Goal: Complete application form

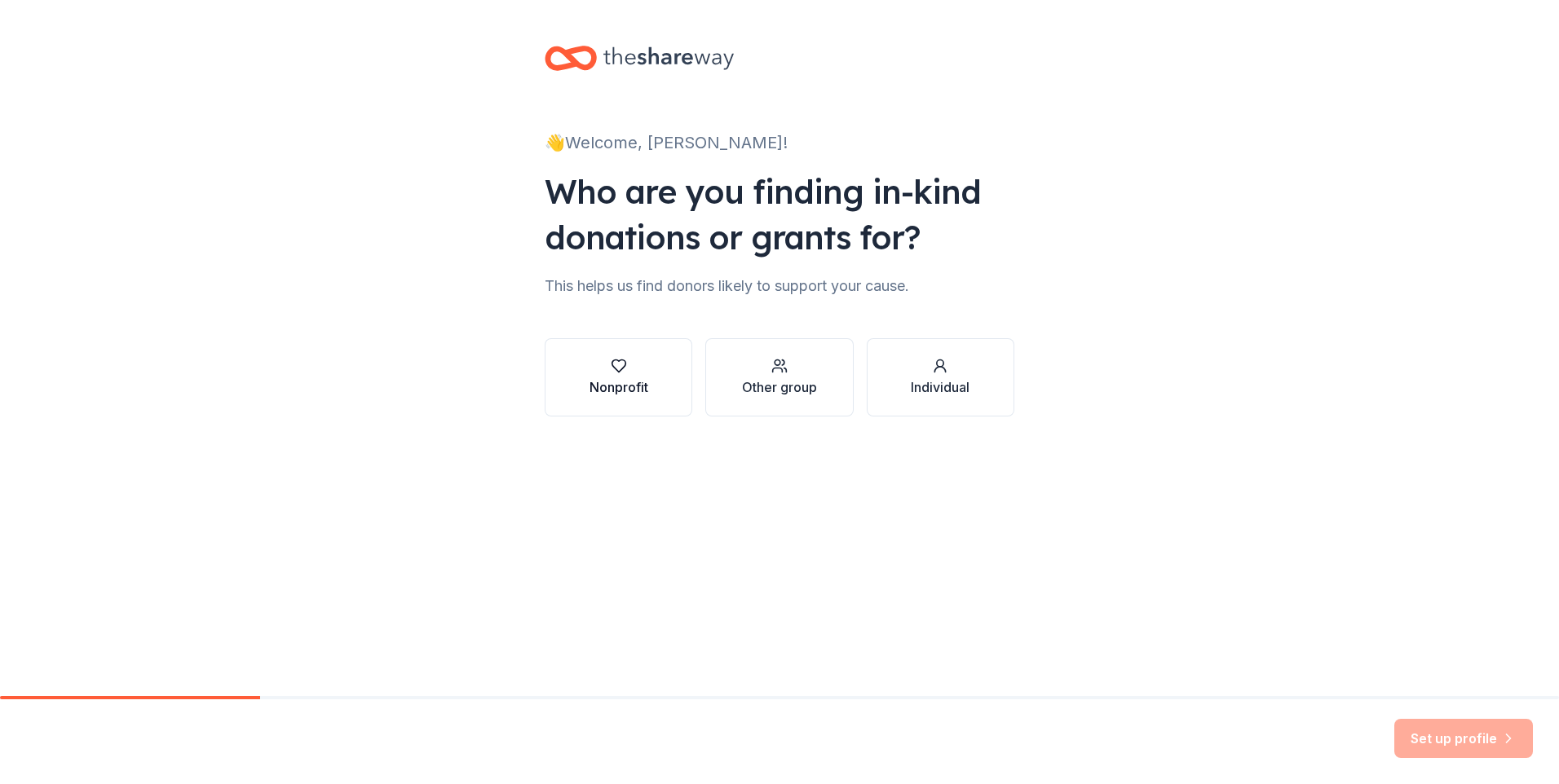
click at [649, 394] on button "Nonprofit" at bounding box center [618, 377] width 147 height 79
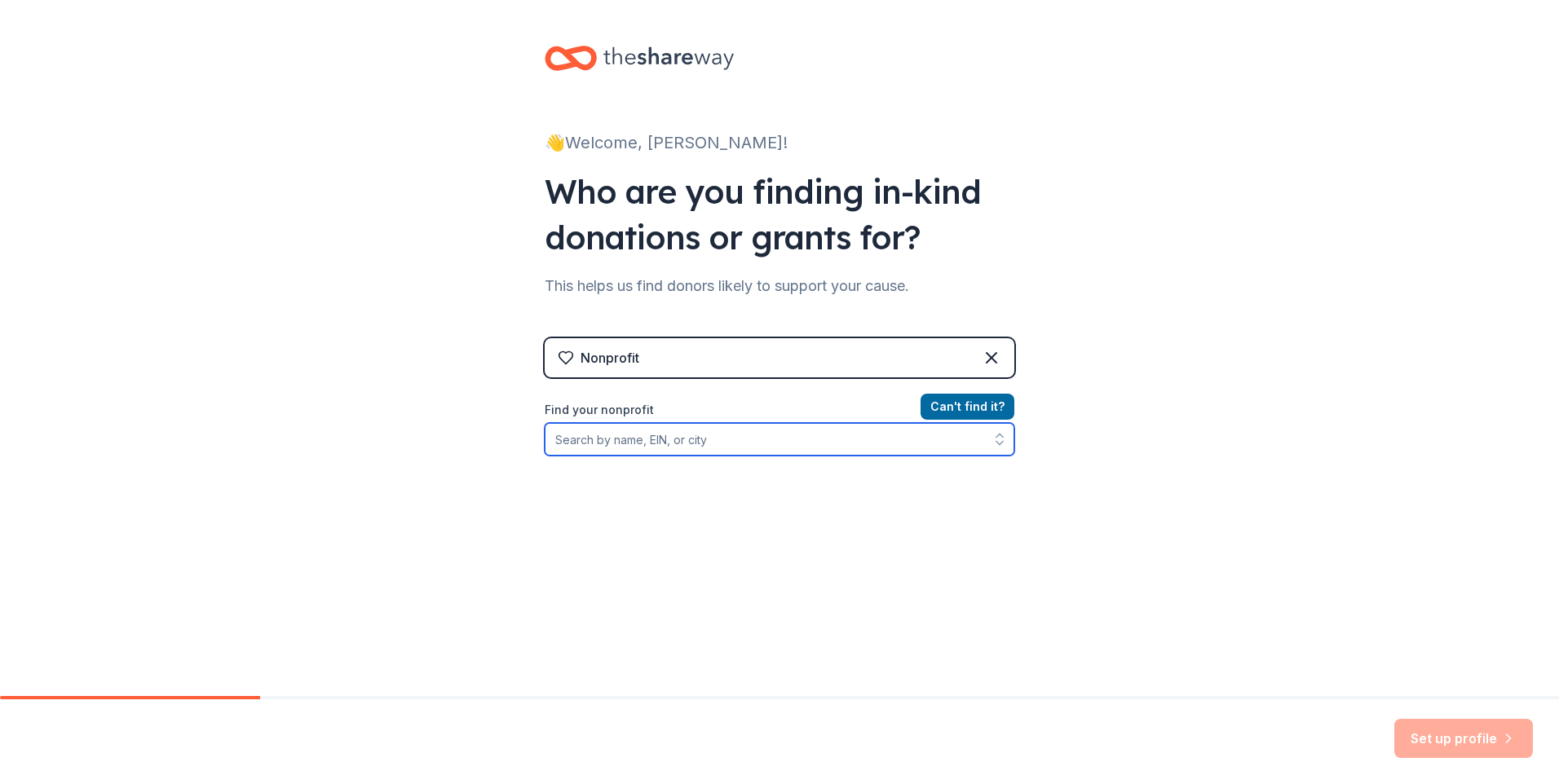
click at [784, 437] on input "Find your nonprofit" at bounding box center [780, 439] width 470 height 33
type input "Autauga [PERSON_NAME]"
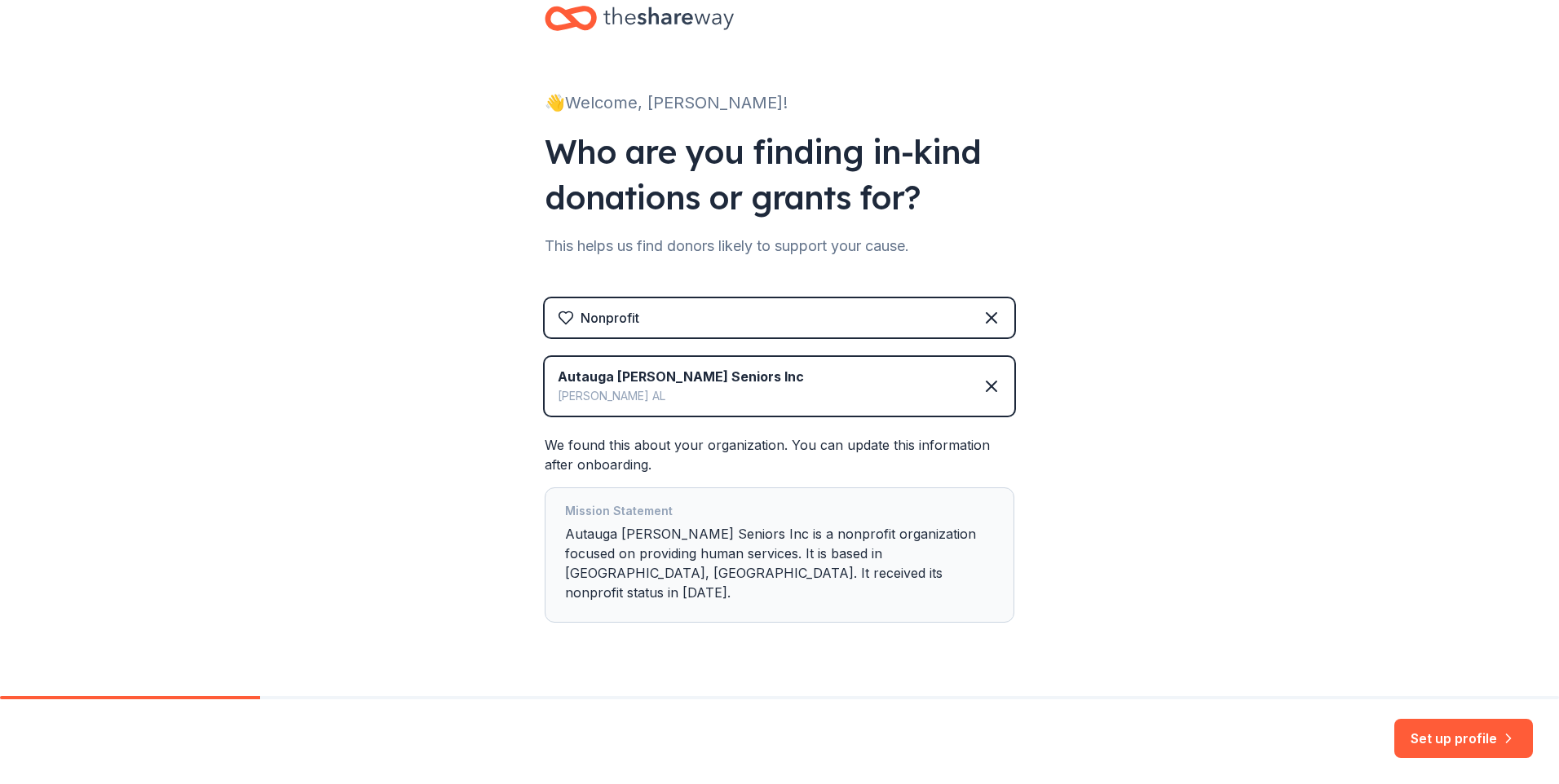
scroll to position [58, 0]
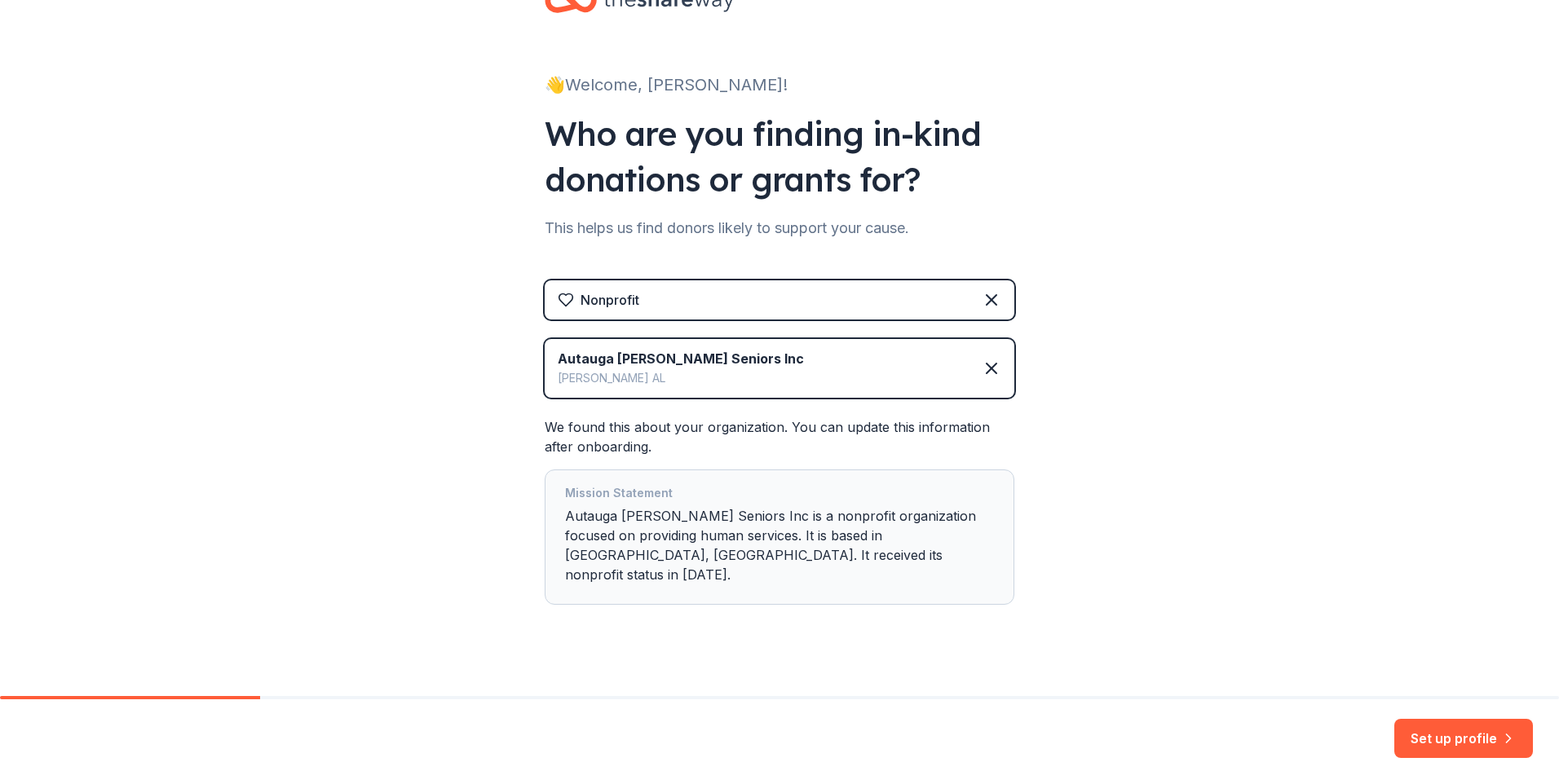
click at [1480, 741] on button "Set up profile" at bounding box center [1463, 738] width 138 height 39
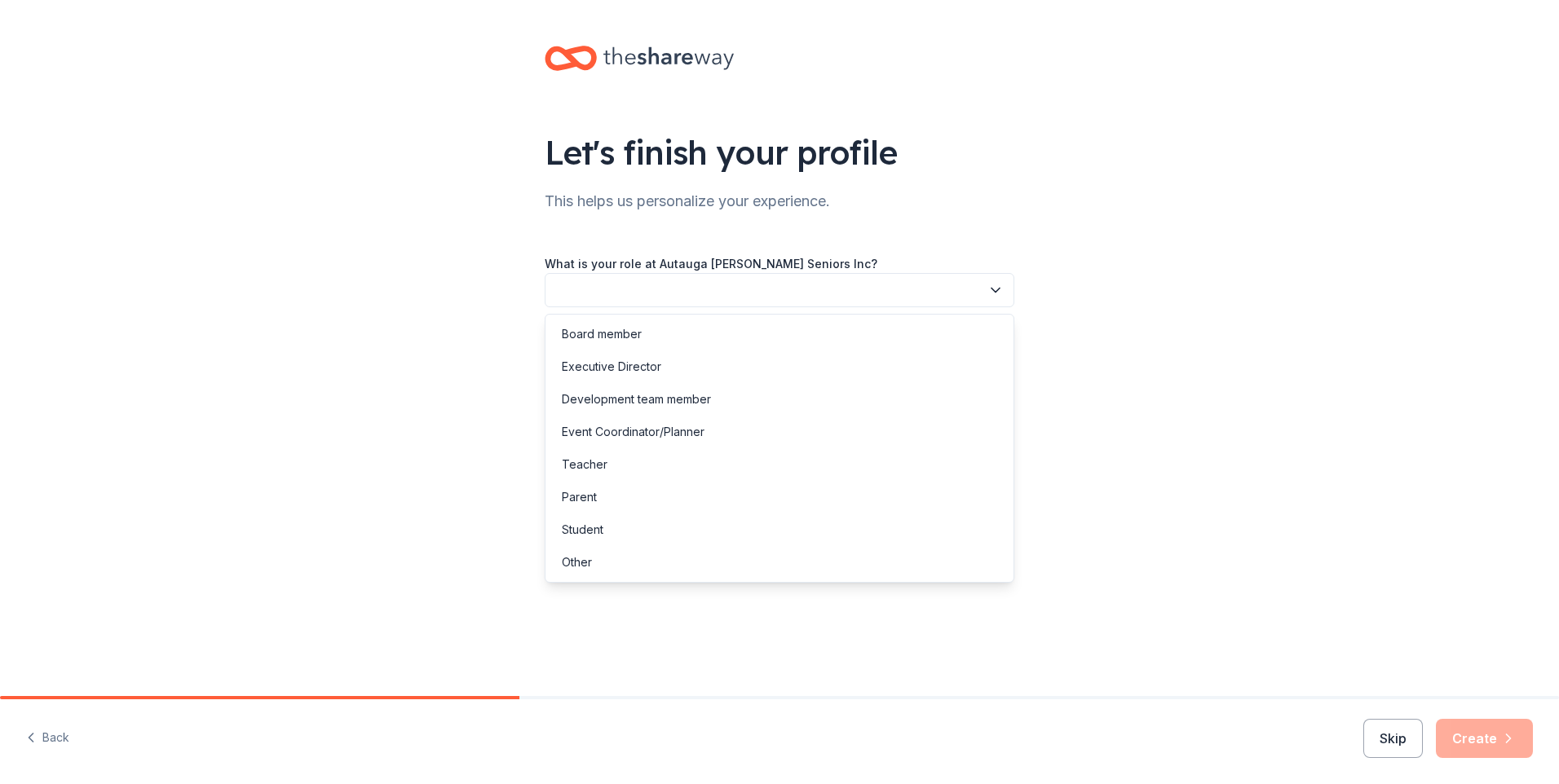
click at [646, 291] on button "button" at bounding box center [780, 290] width 470 height 34
click at [632, 433] on div "Event Coordinator/Planner" at bounding box center [634, 432] width 143 height 20
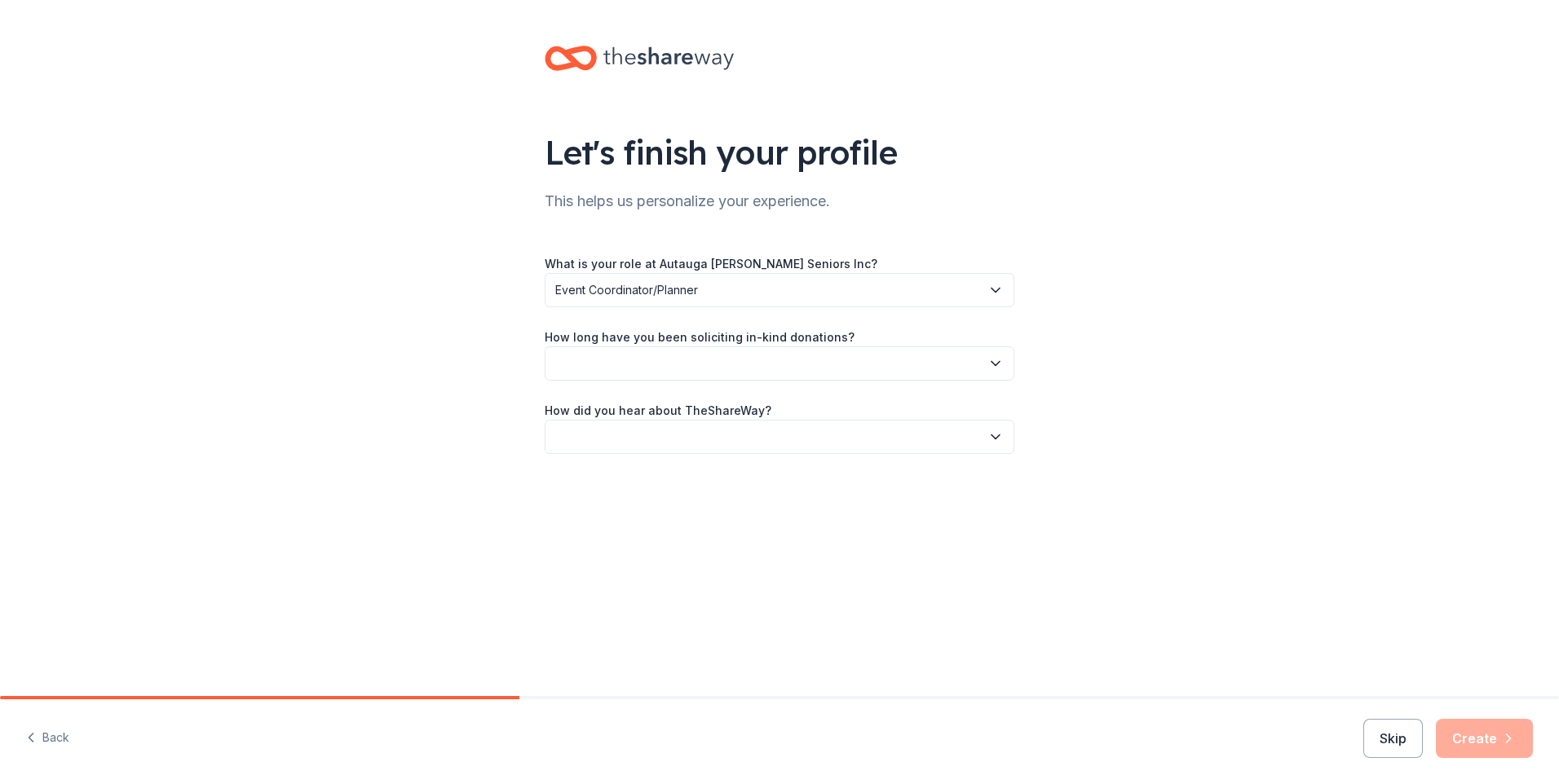
drag, startPoint x: 632, startPoint y: 433, endPoint x: 846, endPoint y: 367, distance: 223.9
click at [847, 368] on button "button" at bounding box center [780, 363] width 470 height 34
click at [812, 396] on div "This is my first time!" at bounding box center [779, 407] width 462 height 33
click at [745, 427] on button "button" at bounding box center [780, 437] width 470 height 34
click at [634, 611] on div "Other" at bounding box center [779, 611] width 462 height 33
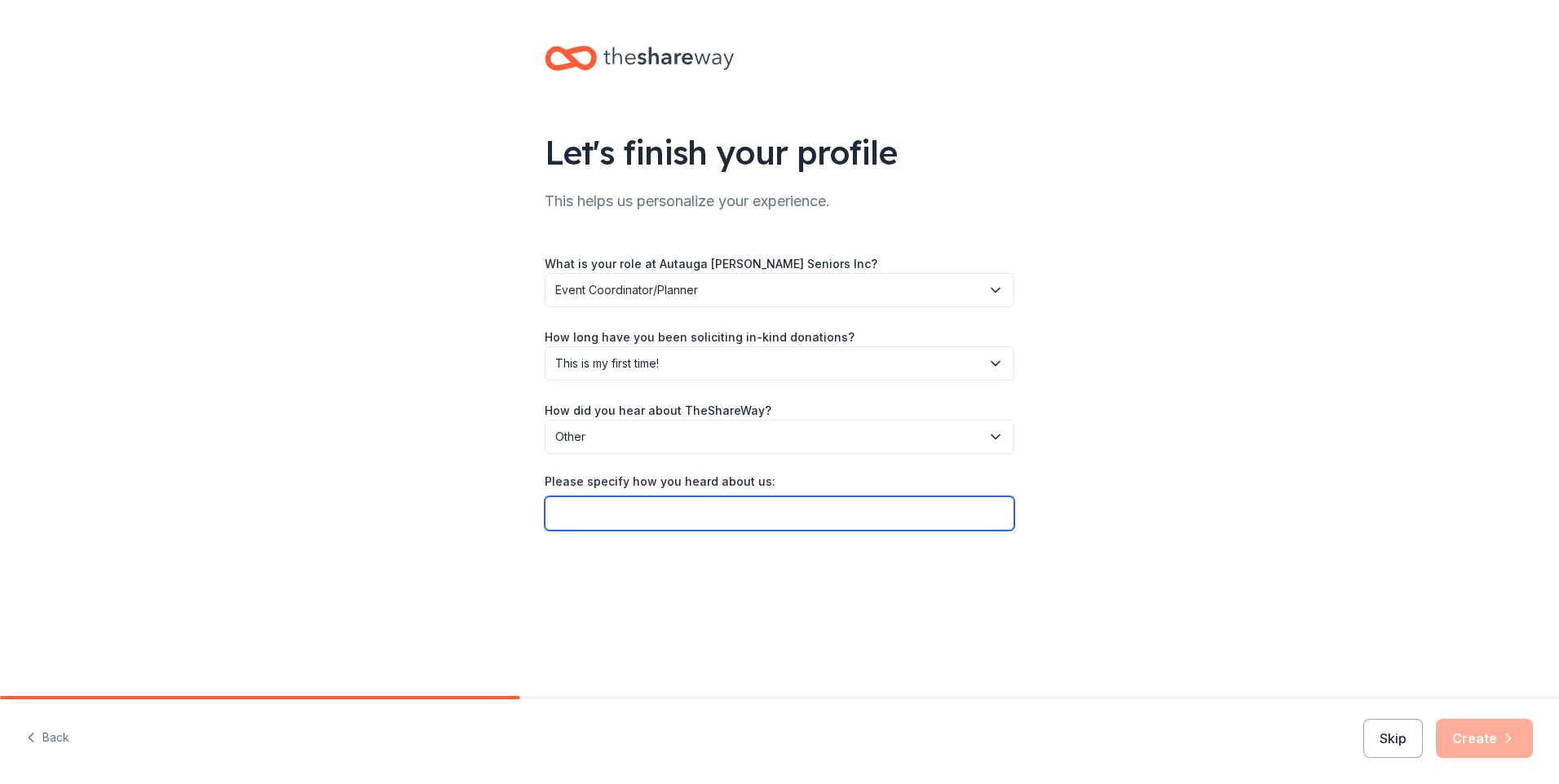
click at [629, 517] on input "Please specify how you heard about us:" at bounding box center [780, 513] width 470 height 34
type input "[US_STATE] Roadhouse Website"
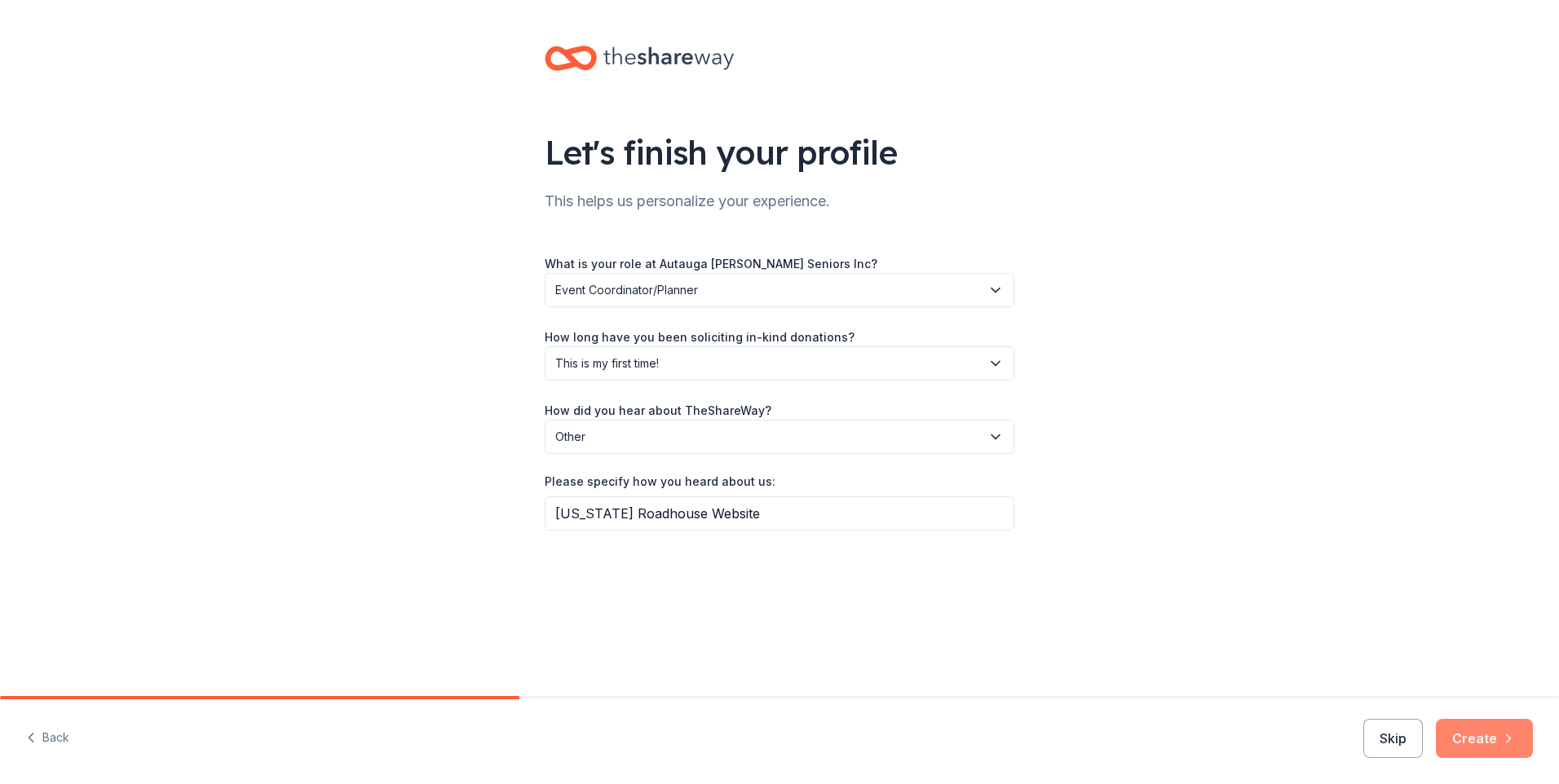
click at [1486, 745] on button "Create" at bounding box center [1484, 738] width 97 height 39
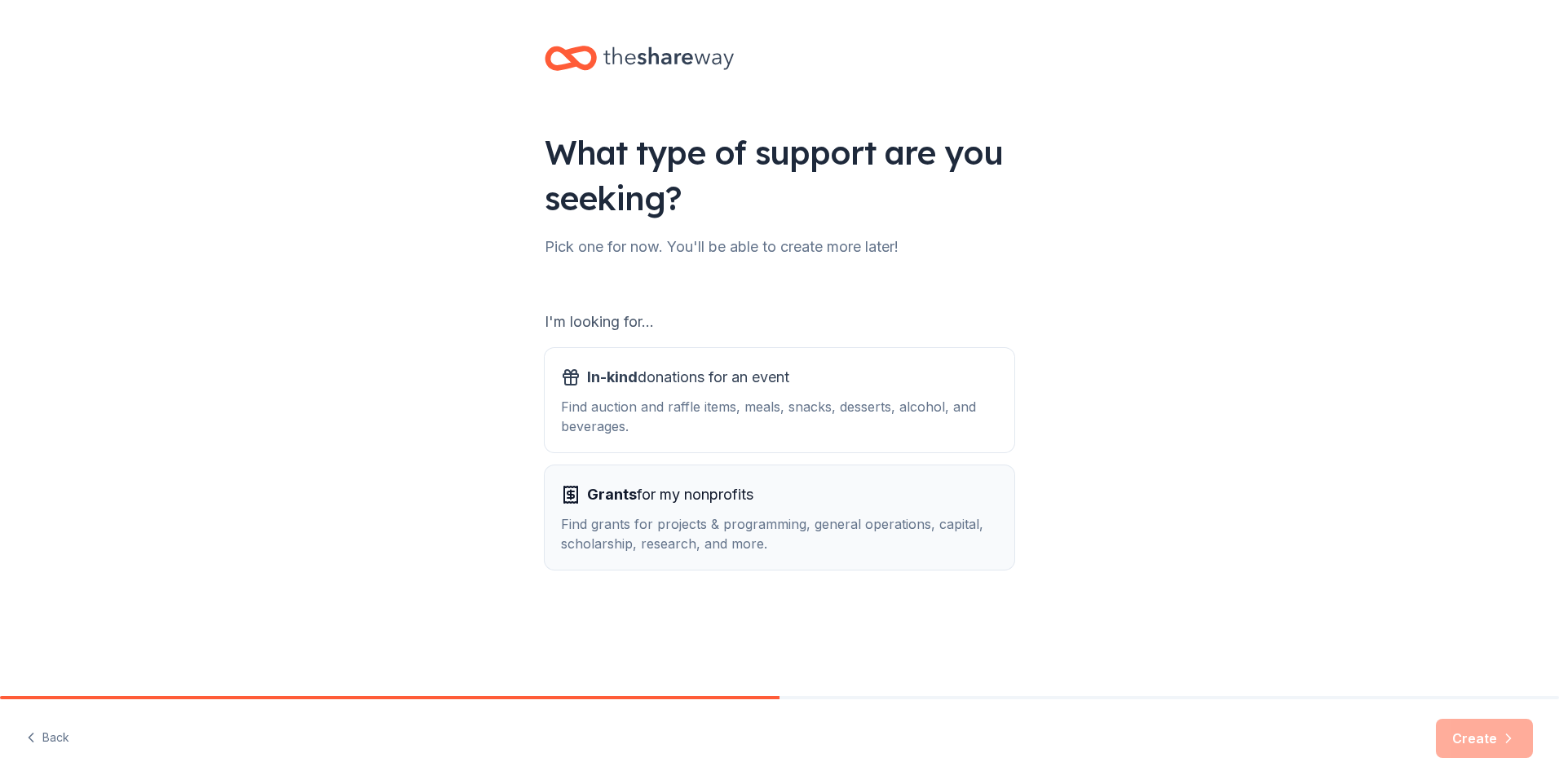
click at [699, 482] on span "Grants for my nonprofits" at bounding box center [671, 494] width 166 height 26
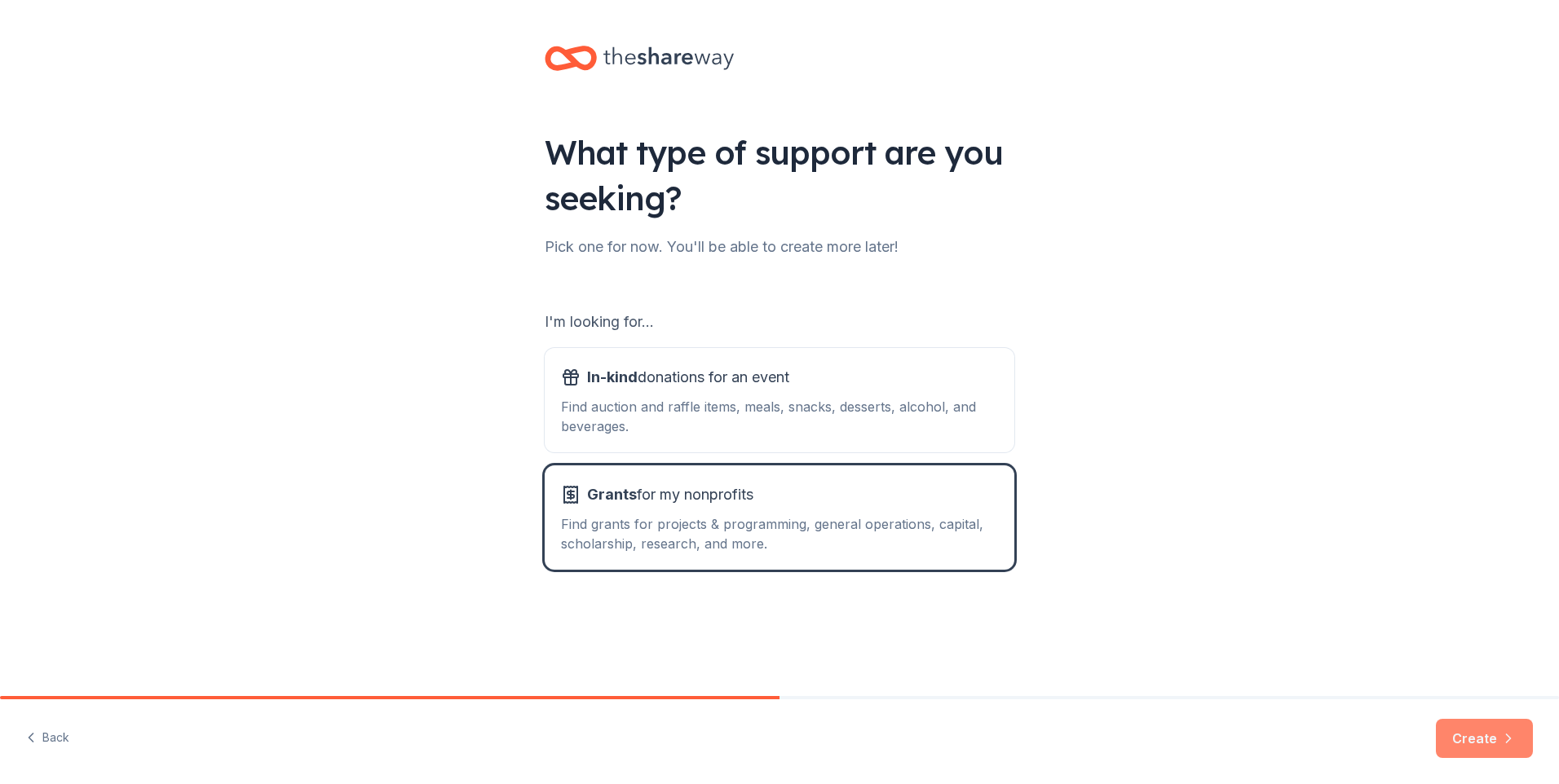
click at [1479, 734] on button "Create" at bounding box center [1484, 738] width 97 height 39
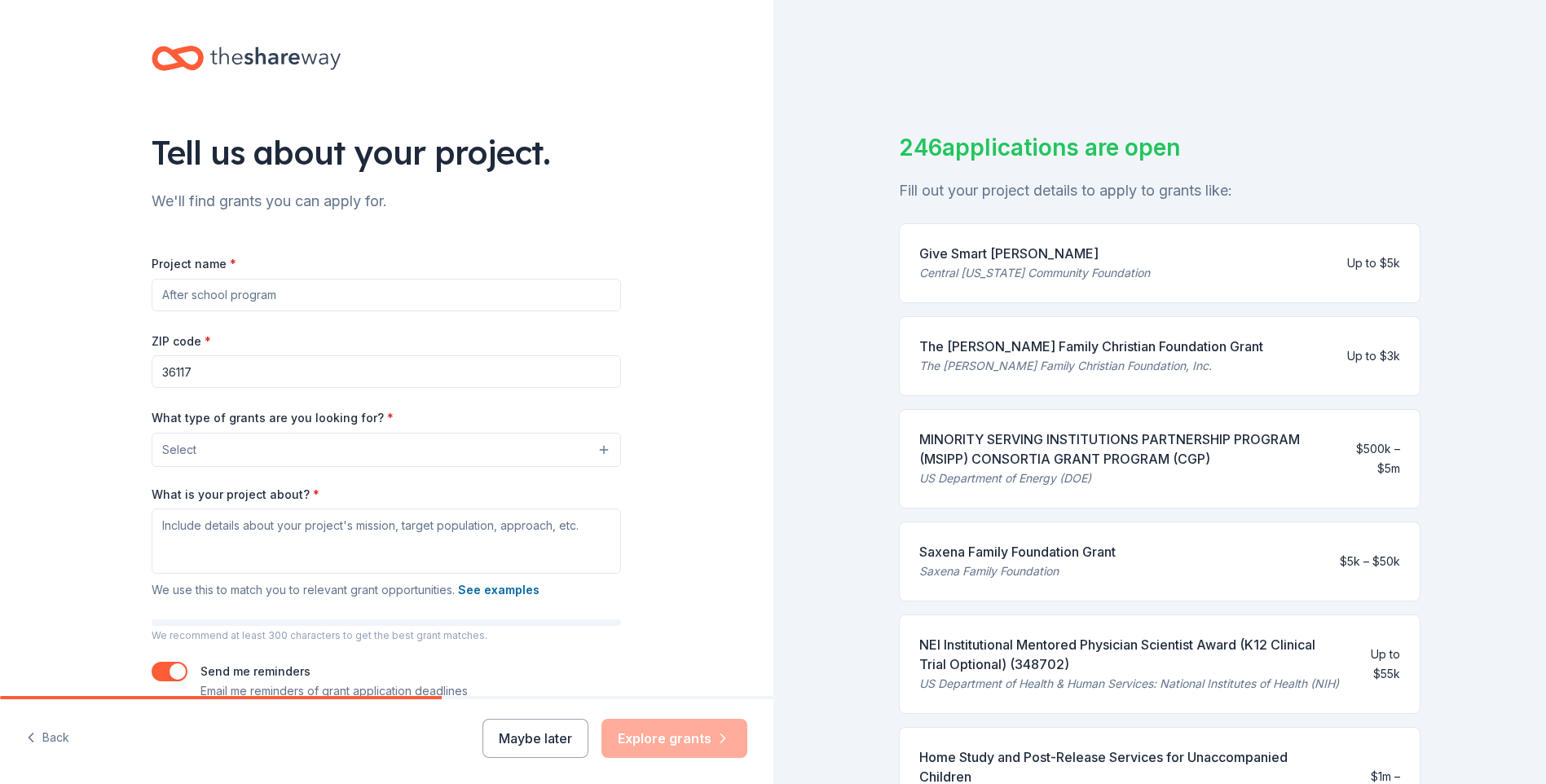
click at [254, 303] on input "Project name *" at bounding box center [387, 295] width 470 height 33
type input "PANDA Project"
click at [302, 445] on button "Select" at bounding box center [387, 450] width 470 height 34
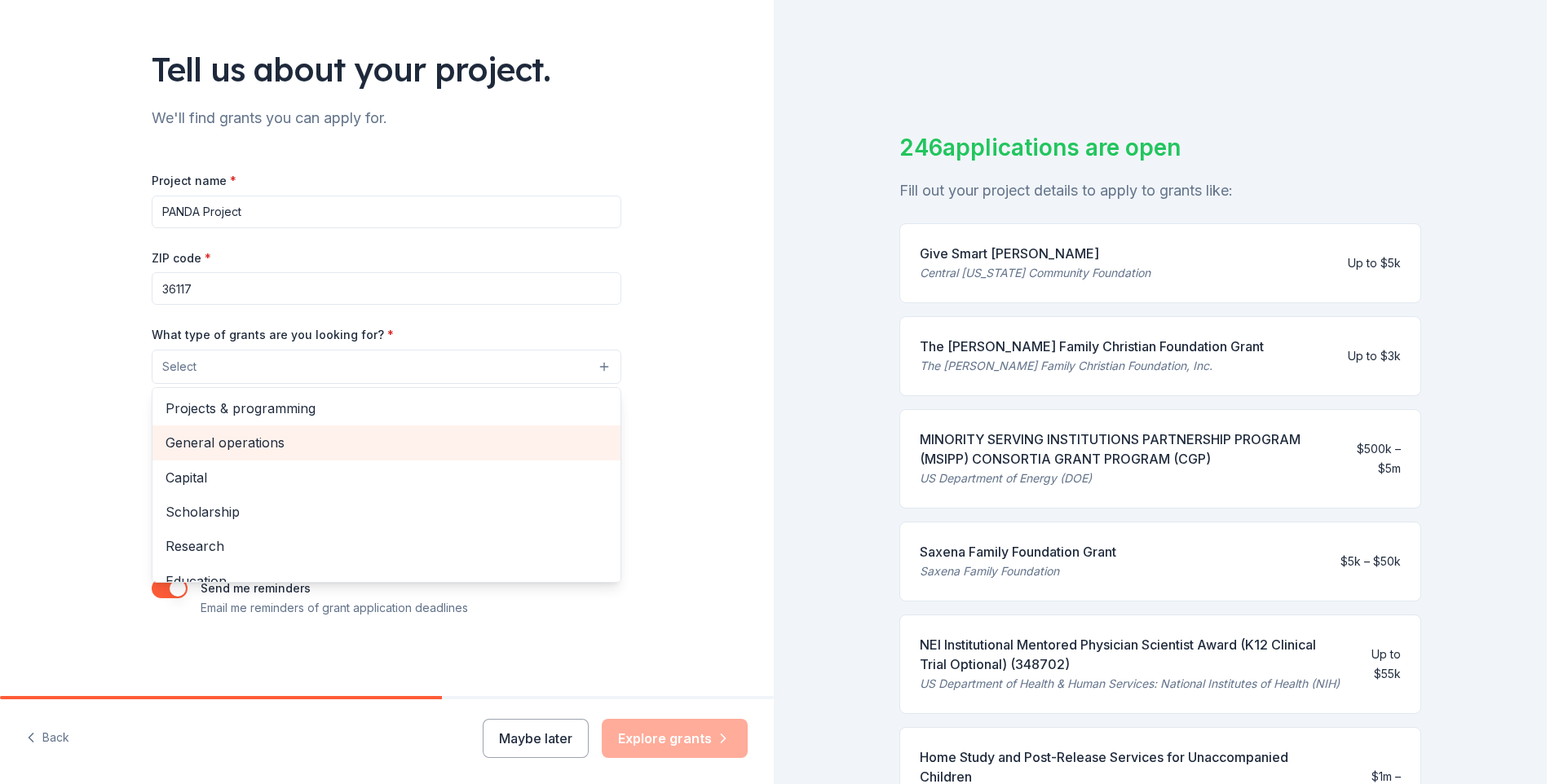
click at [259, 437] on span "General operations" at bounding box center [386, 442] width 442 height 21
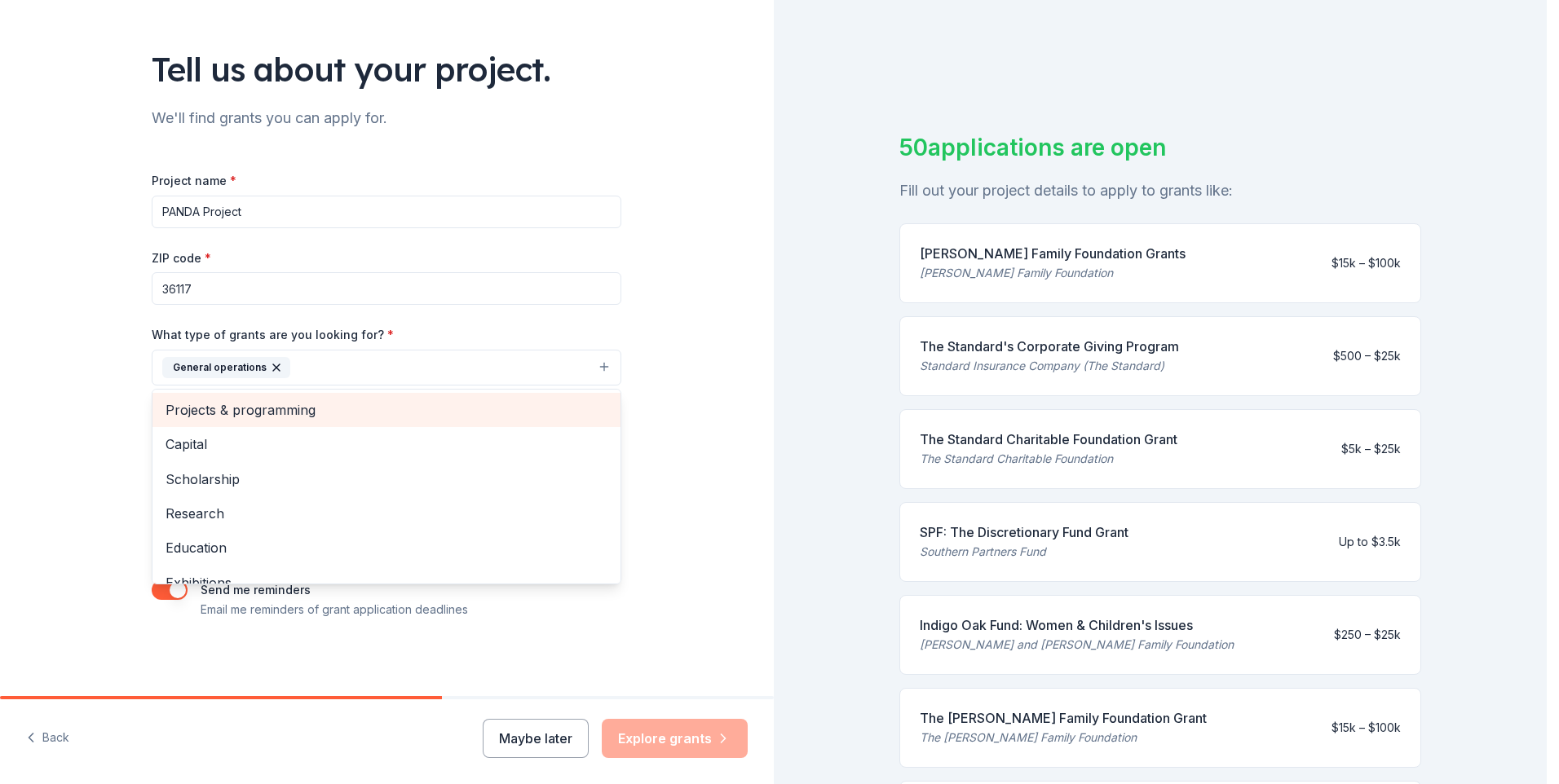
click at [259, 403] on span "Projects & programming" at bounding box center [386, 409] width 442 height 21
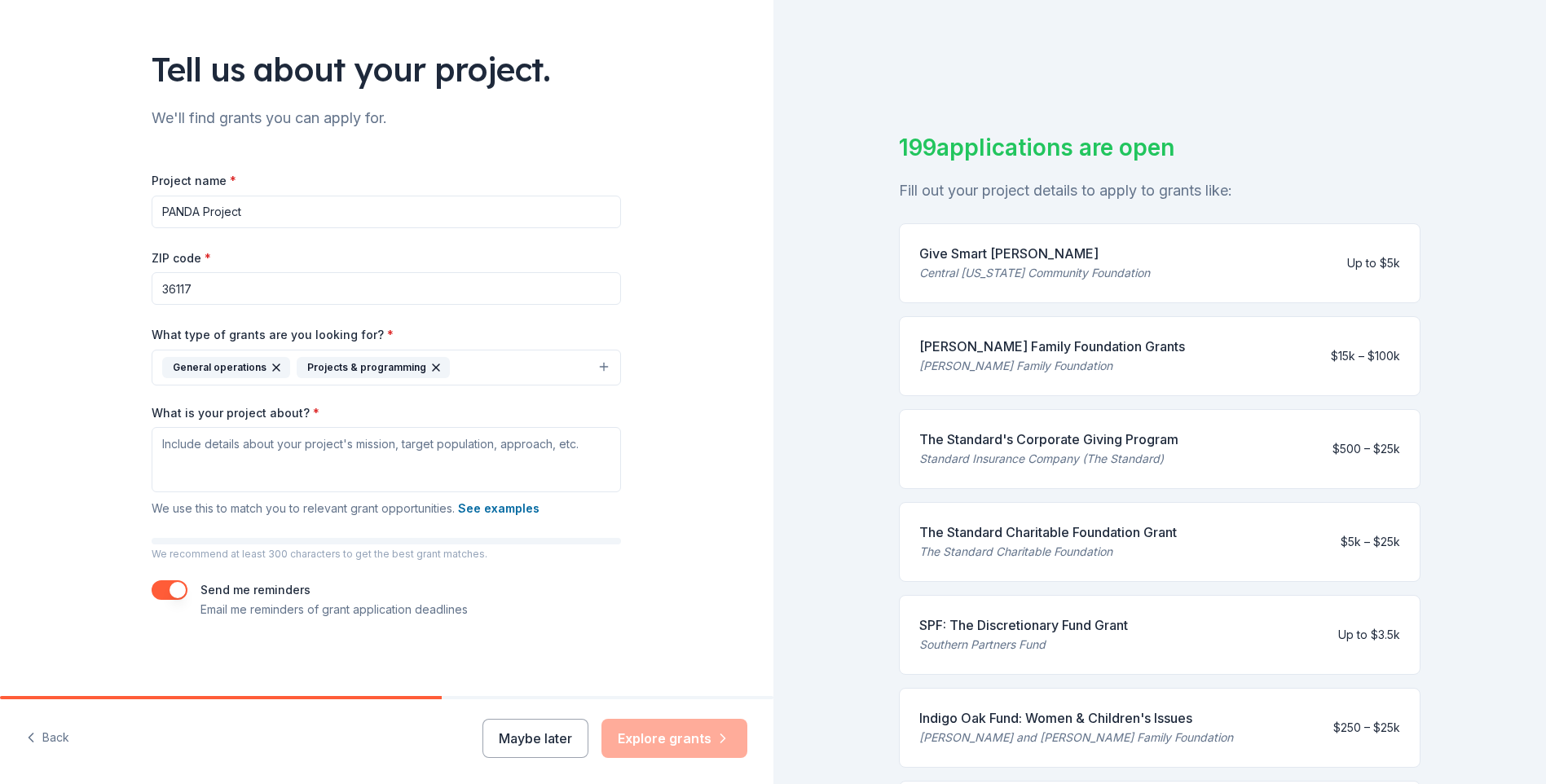
click at [258, 362] on div "General operations" at bounding box center [227, 367] width 128 height 21
click at [345, 448] on textarea "What is your project about? *" at bounding box center [387, 460] width 470 height 65
click at [1077, 273] on div "Central [US_STATE] Community Foundation" at bounding box center [1035, 273] width 230 height 20
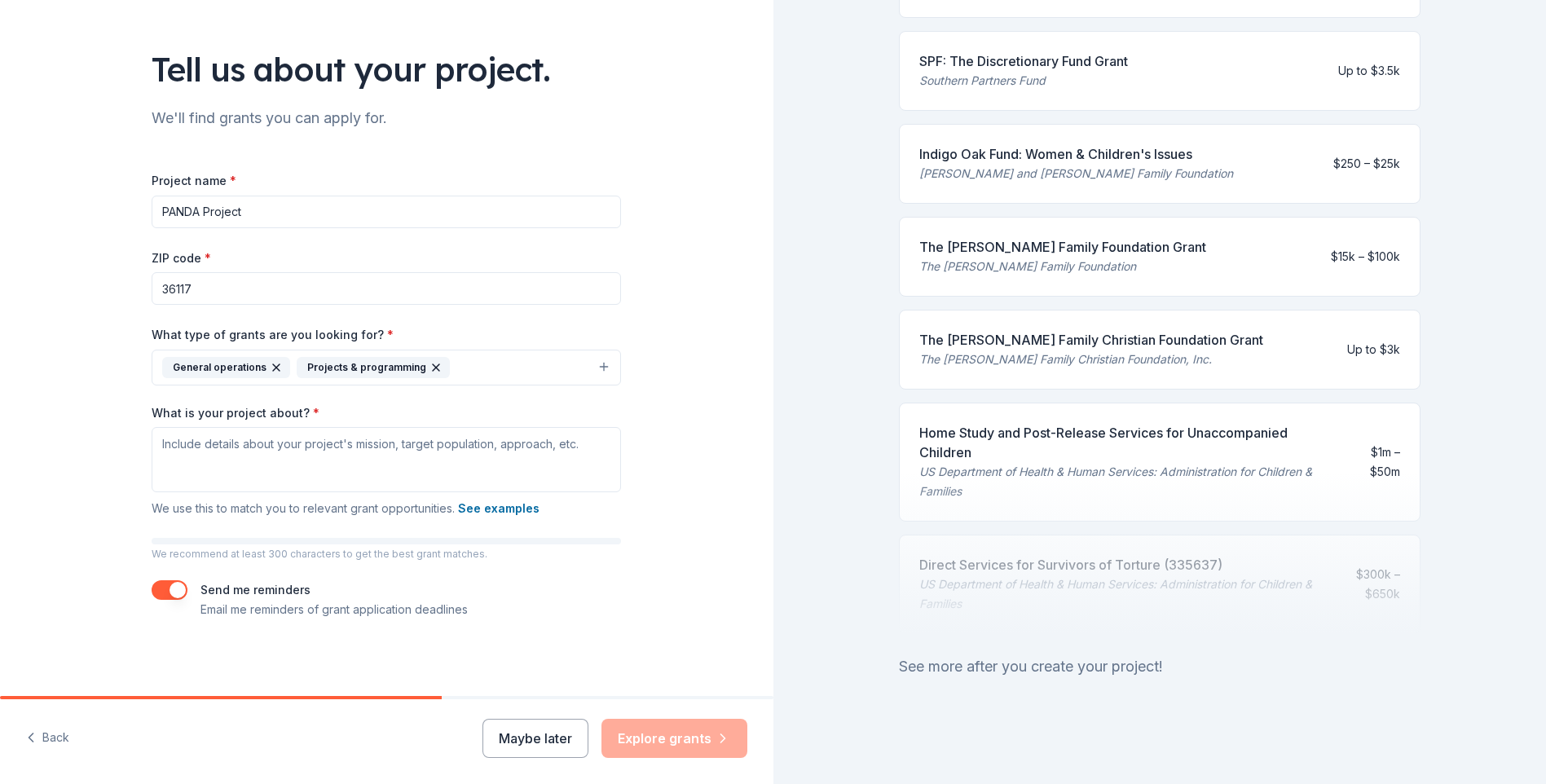
scroll to position [576, 0]
click at [1047, 338] on div "The [PERSON_NAME] Family Christian Foundation Grant The [PERSON_NAME] Family Ch…" at bounding box center [1092, 349] width 344 height 39
click at [1092, 238] on div "The [PERSON_NAME] Family Foundation Grant" at bounding box center [1063, 247] width 287 height 20
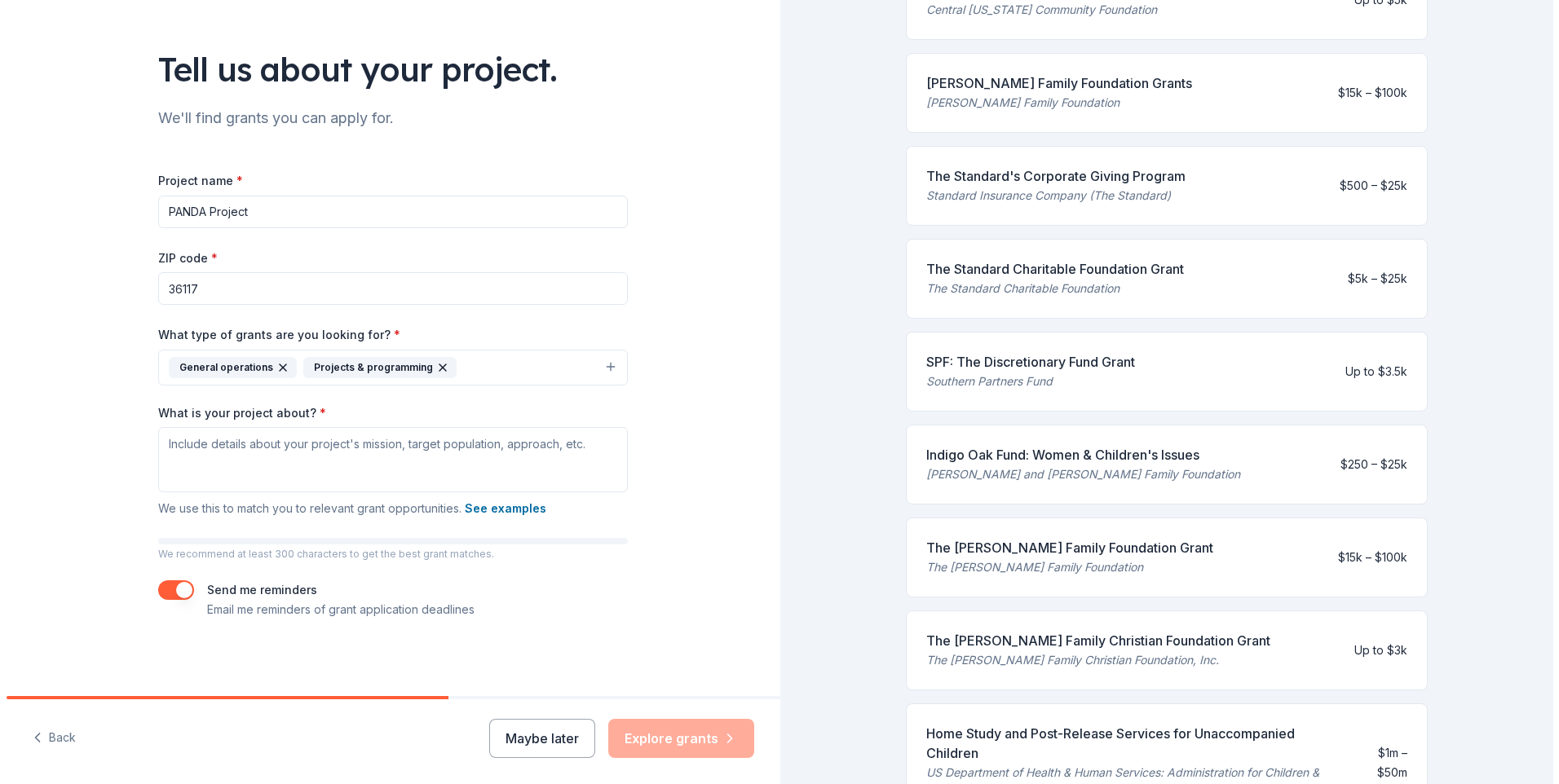
scroll to position [250, 0]
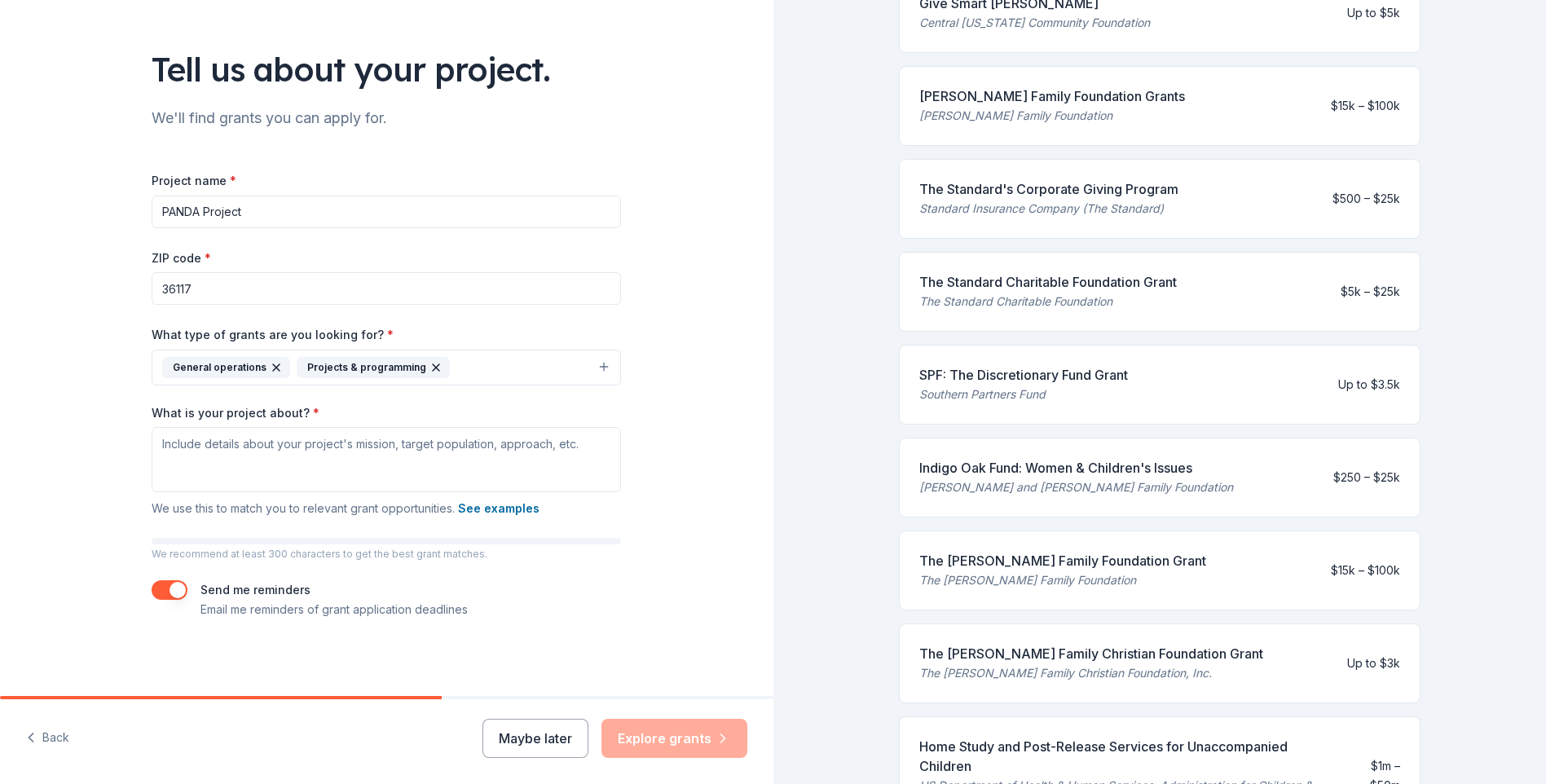
click at [429, 368] on icon "button" at bounding box center [436, 368] width 13 height 13
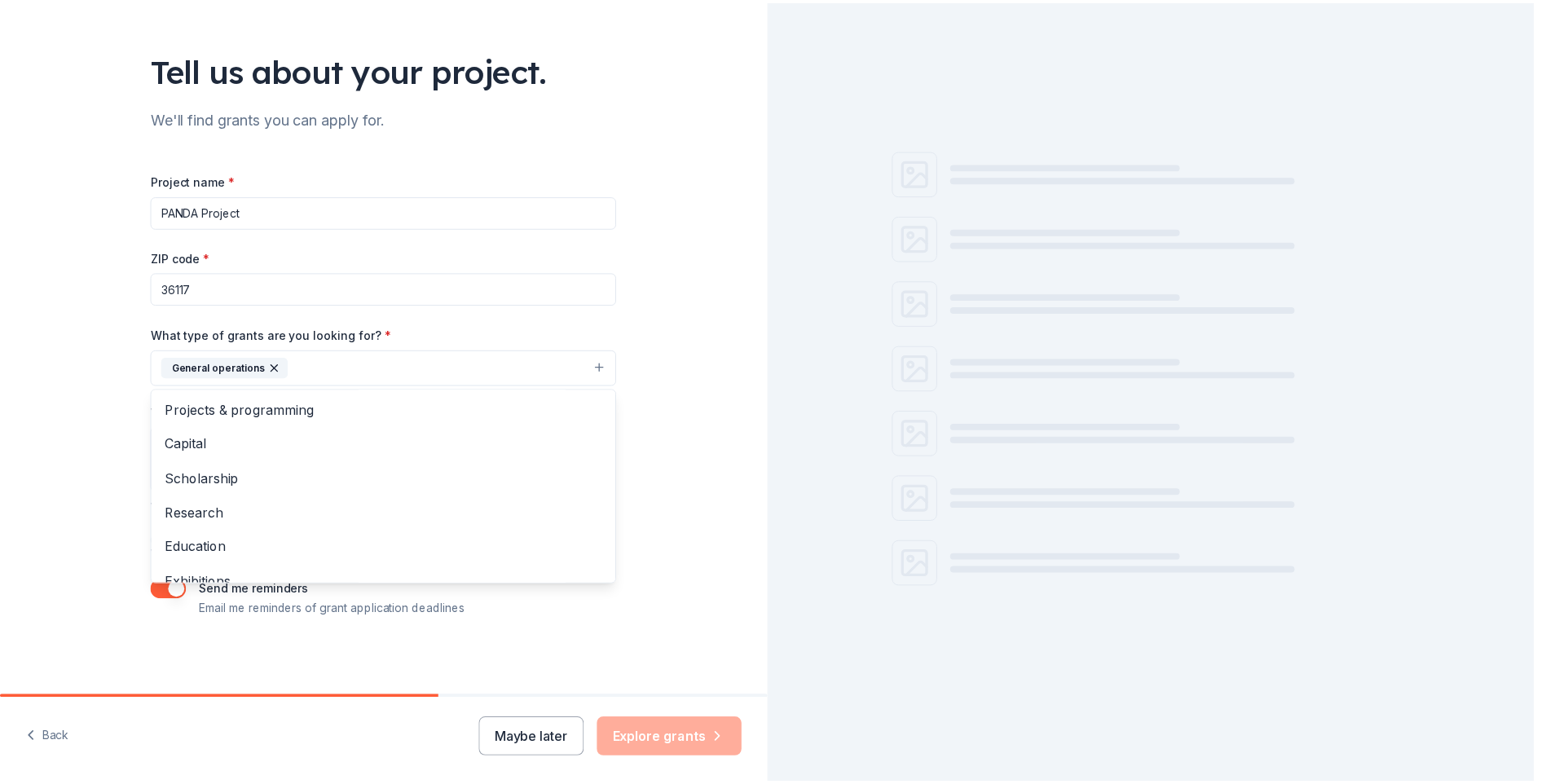
scroll to position [0, 0]
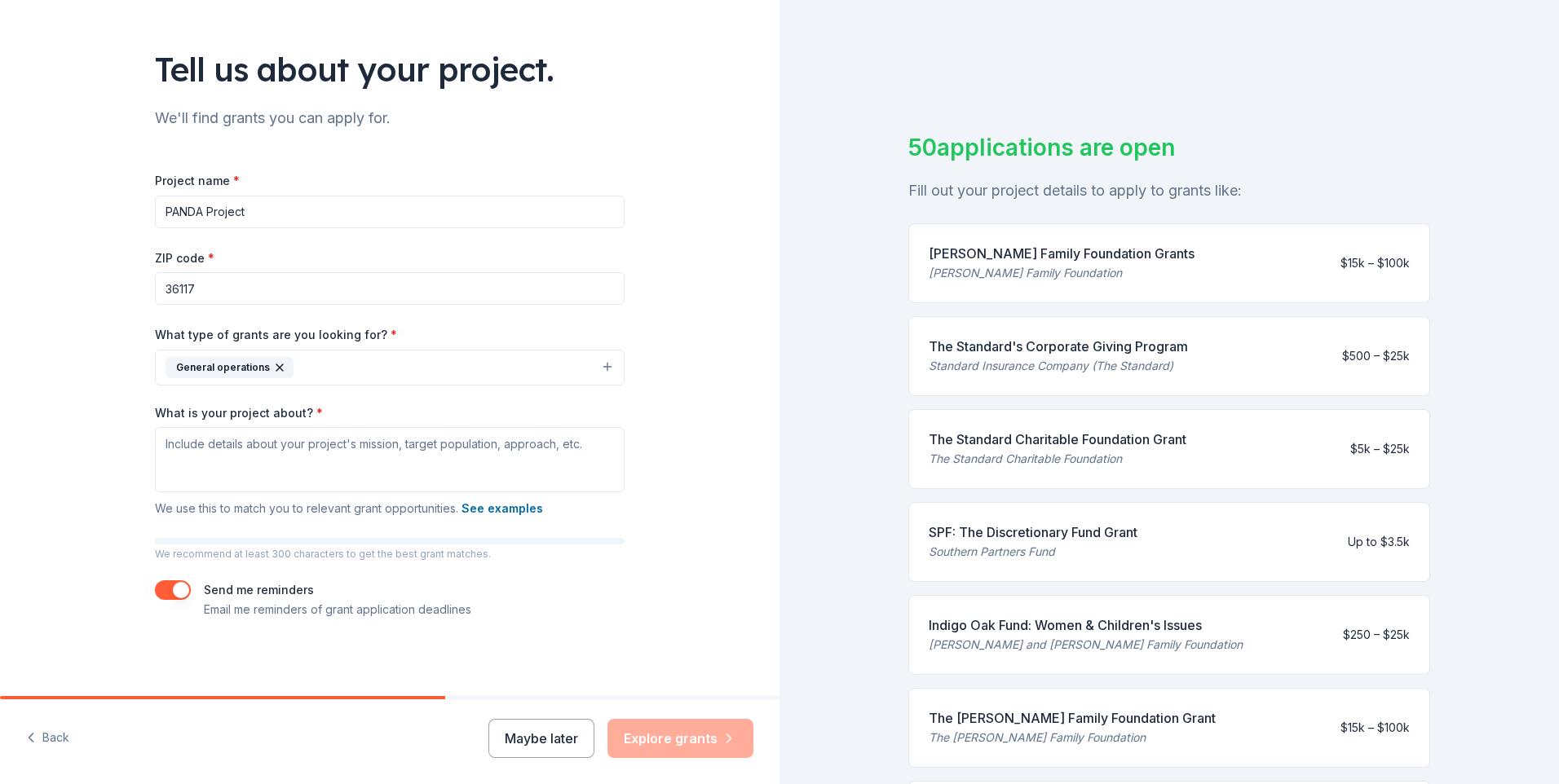
click at [258, 366] on div "General operations" at bounding box center [230, 367] width 128 height 21
click at [273, 369] on icon "button" at bounding box center [279, 368] width 13 height 13
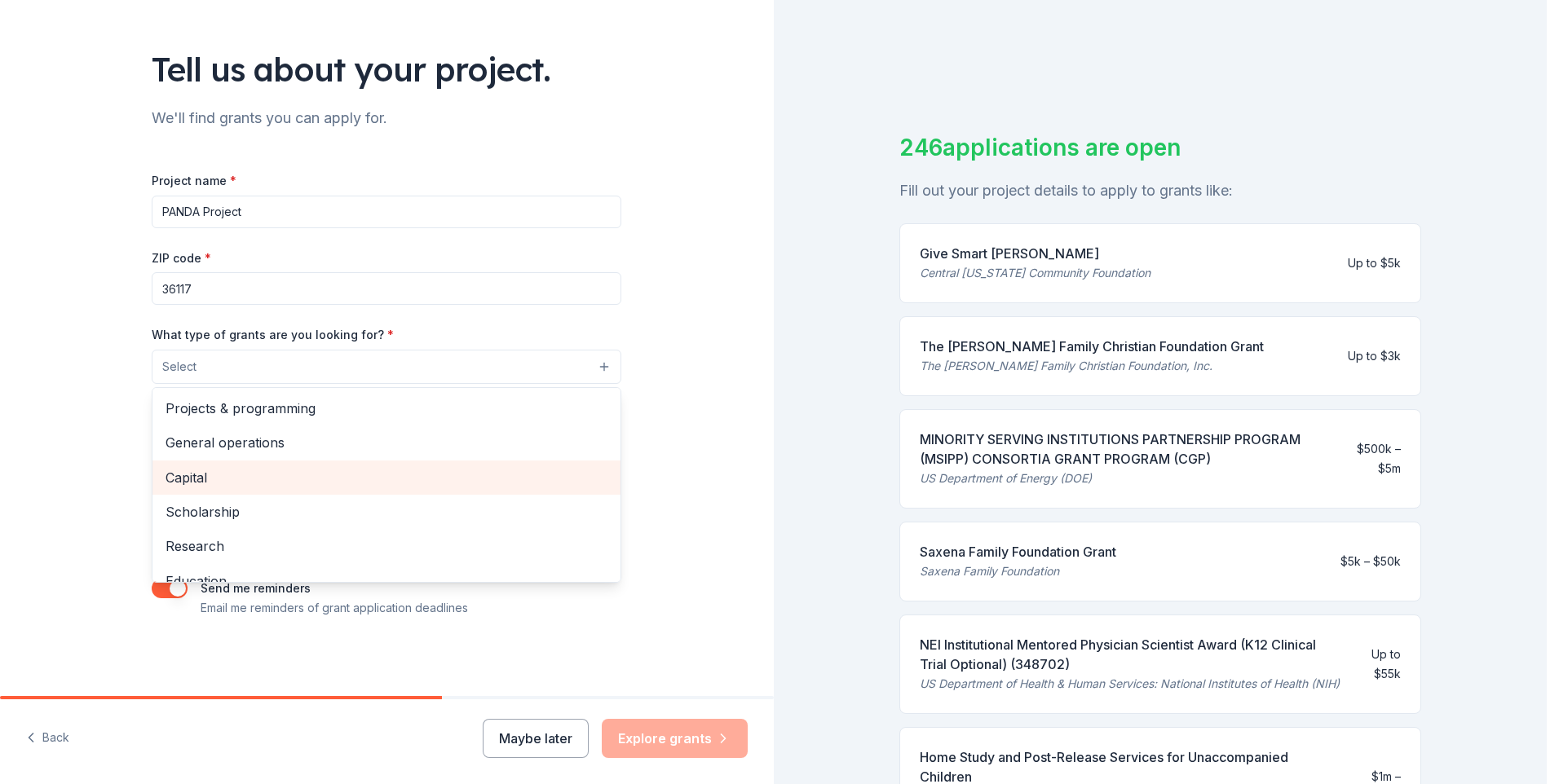
click at [242, 472] on span "Capital" at bounding box center [386, 477] width 442 height 21
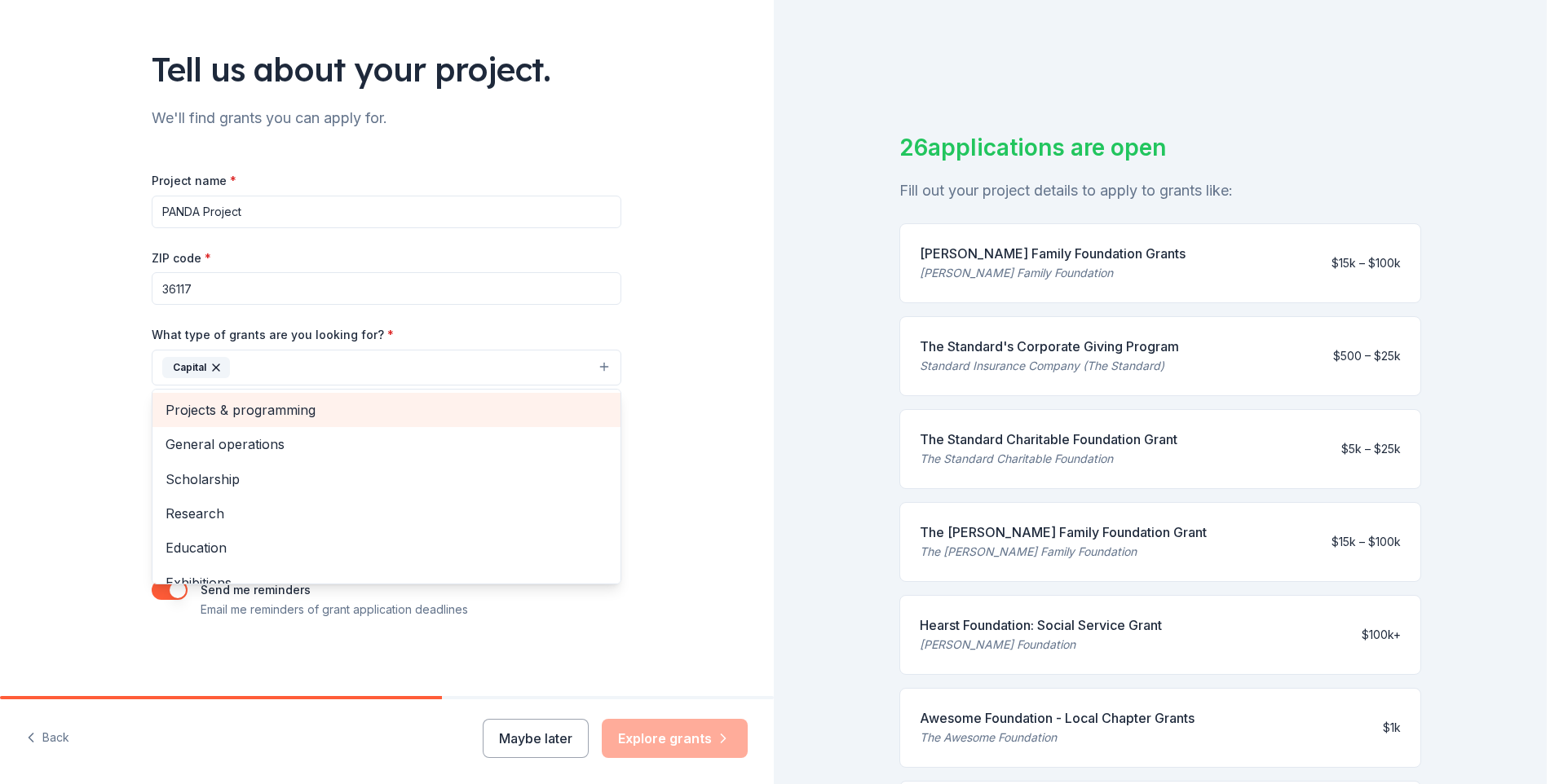
click at [245, 401] on span "Projects & programming" at bounding box center [386, 409] width 442 height 21
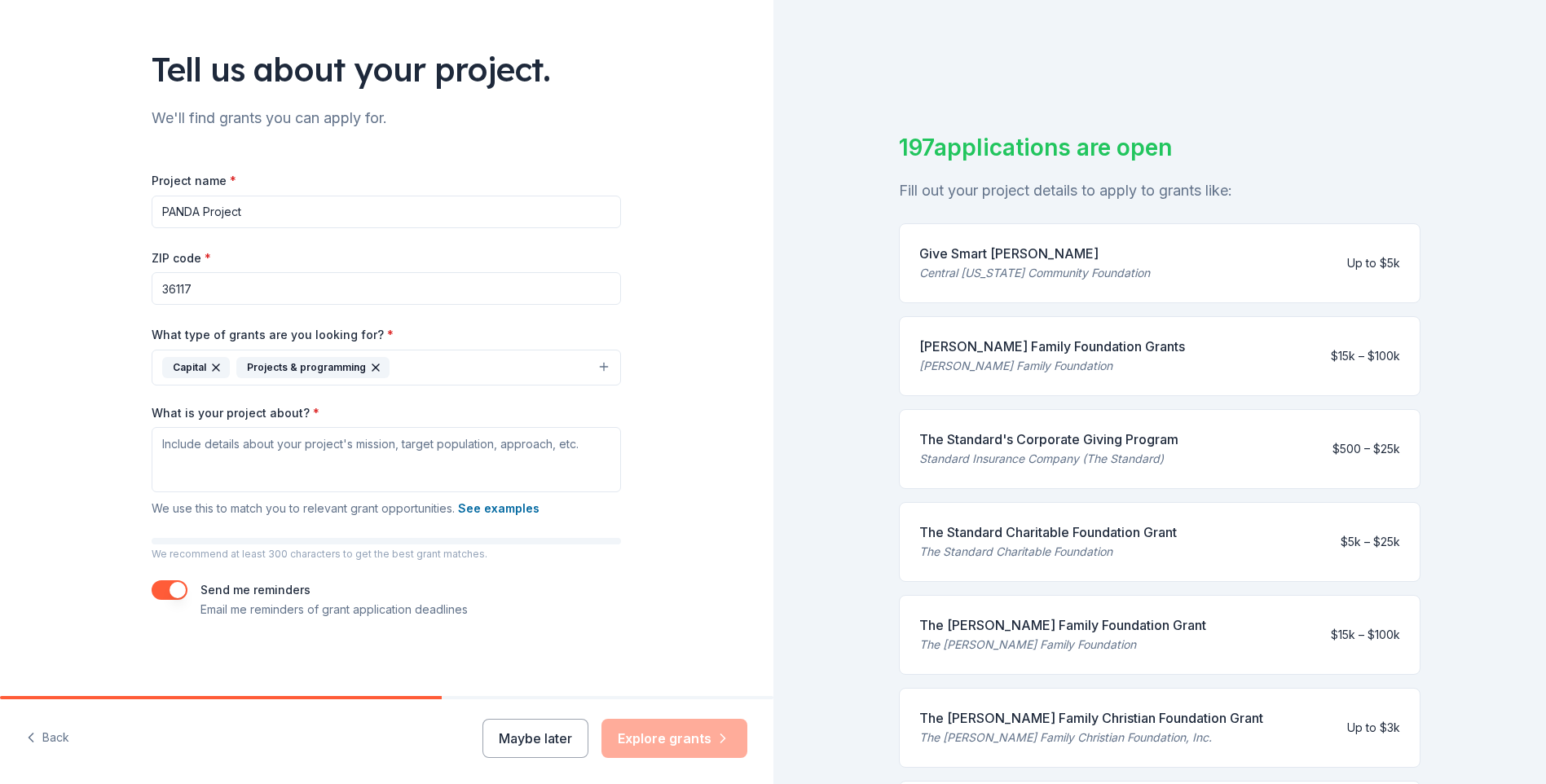
click at [210, 362] on icon "button" at bounding box center [216, 368] width 13 height 13
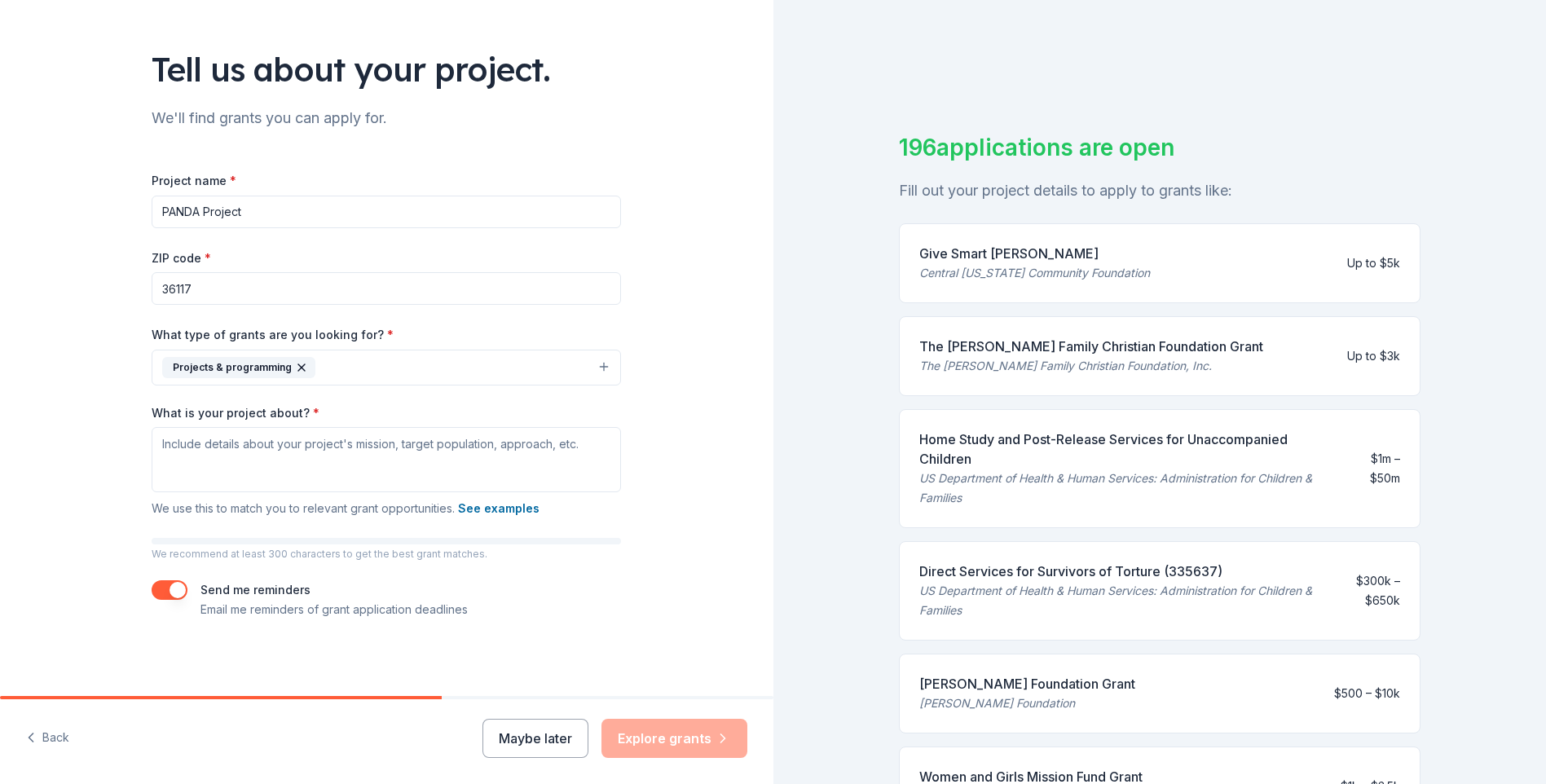
click at [1191, 518] on div "Home Study and Post-Release Services for Unaccompanied Children US Department o…" at bounding box center [1159, 469] width 521 height 119
click at [1164, 471] on div "US Department of Health & Human Services: Administration for Children & Families" at bounding box center [1124, 488] width 409 height 39
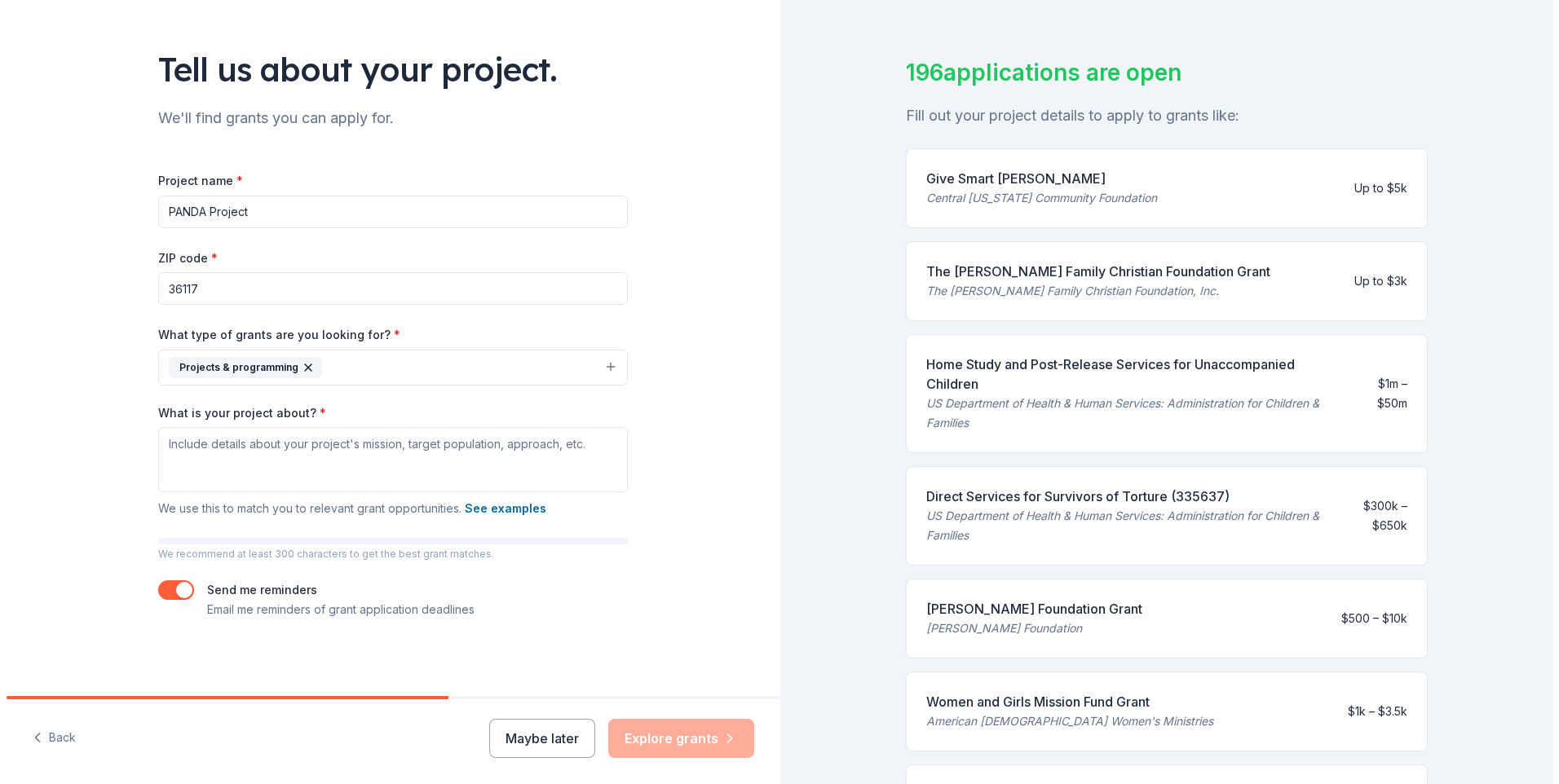
scroll to position [5, 0]
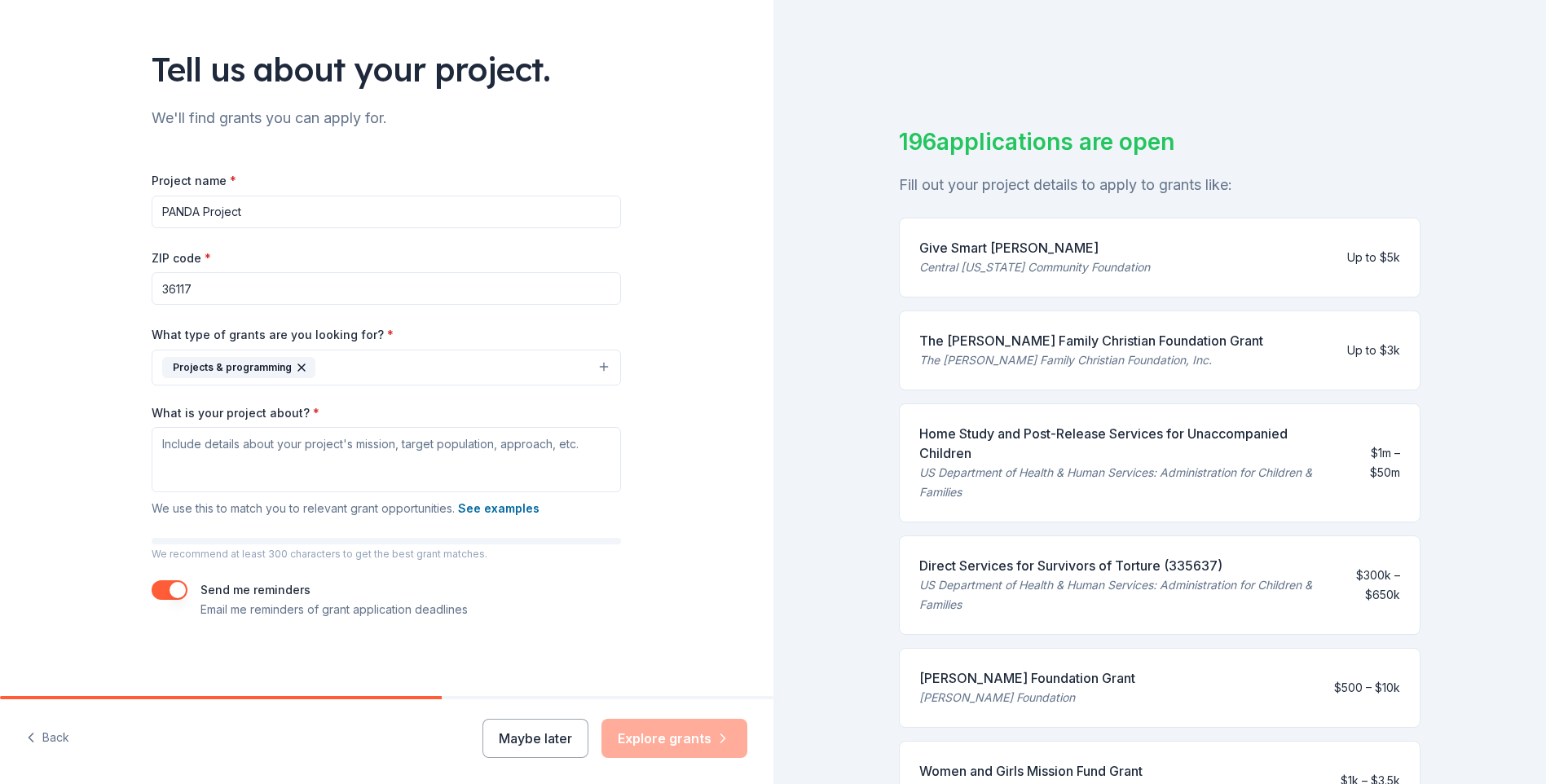
click at [1011, 246] on div "Give Smart [PERSON_NAME] Central [US_STATE] Community Foundation Up to $5k" at bounding box center [1159, 257] width 521 height 79
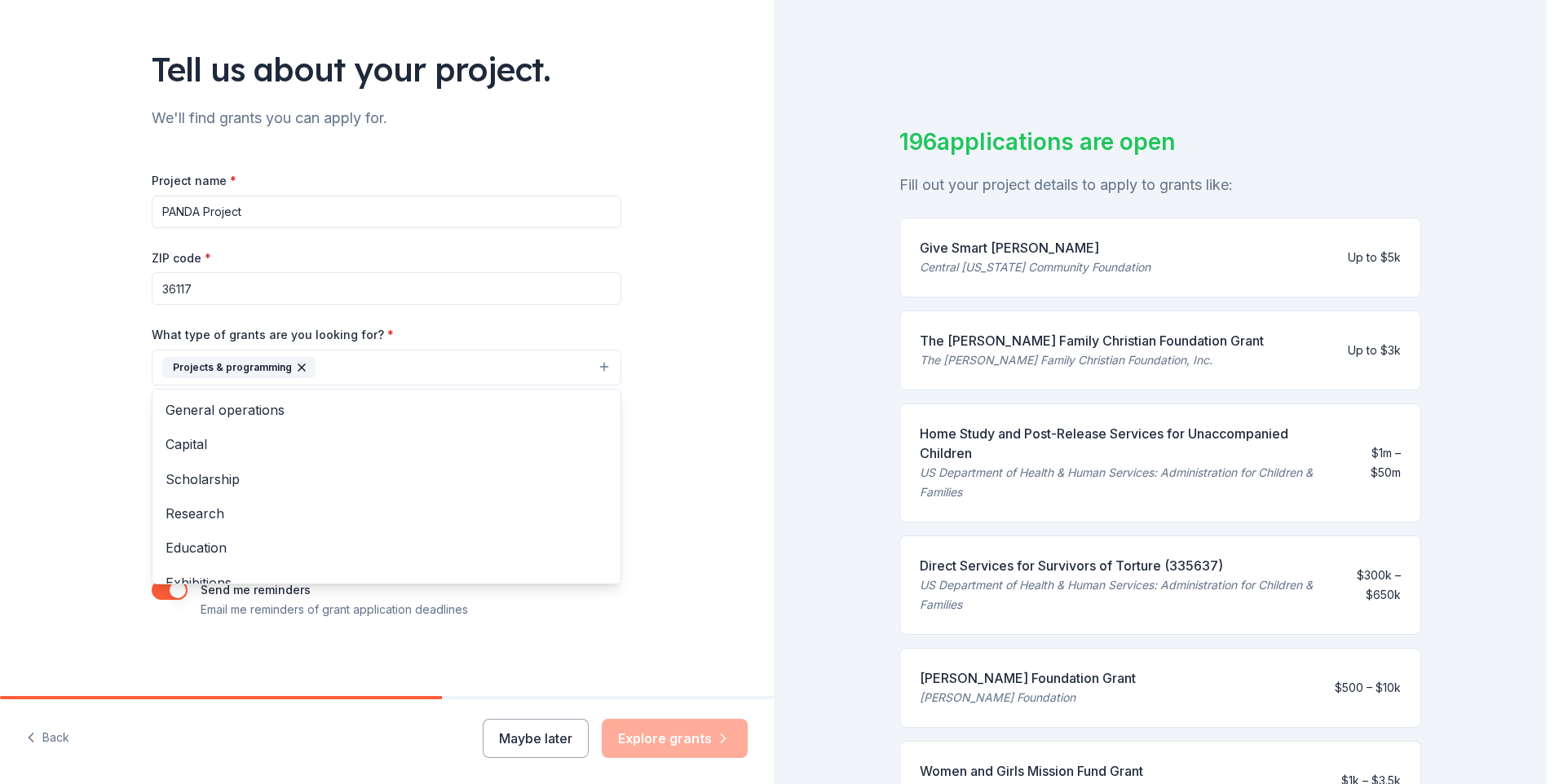
click at [490, 369] on button "Projects & programming" at bounding box center [387, 368] width 470 height 36
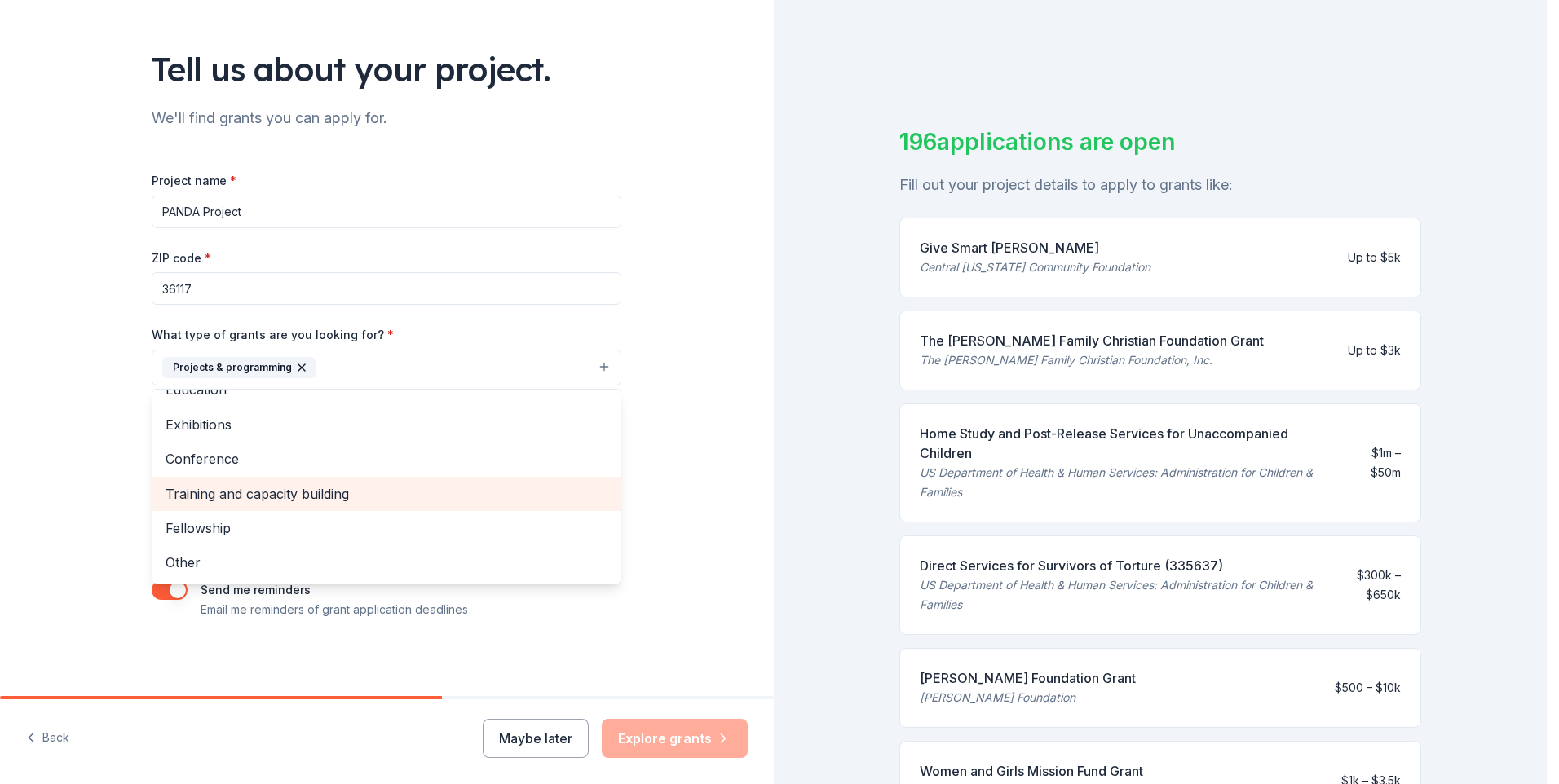
scroll to position [85, 0]
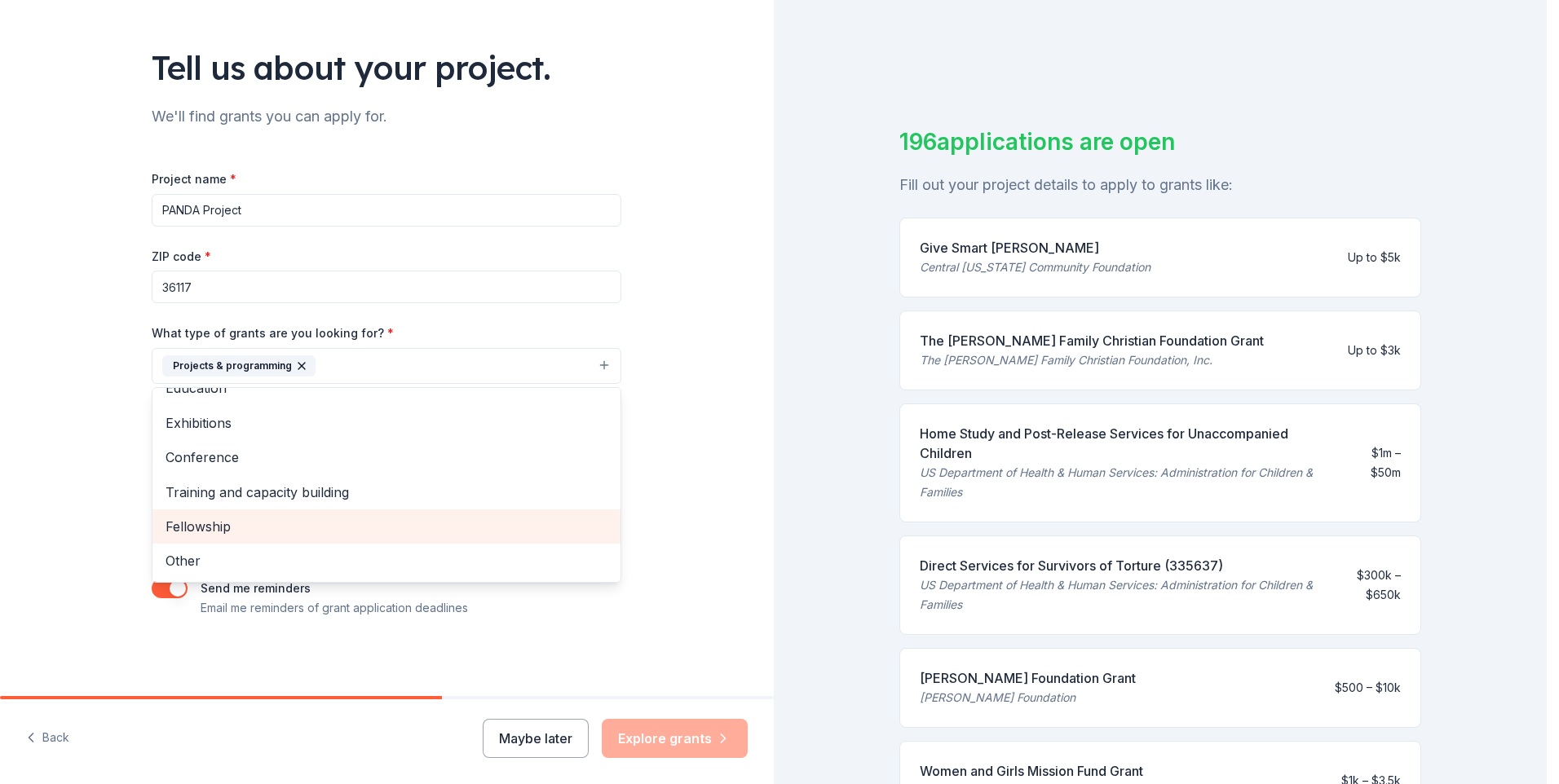
click at [352, 529] on span "Fellowship" at bounding box center [386, 526] width 442 height 21
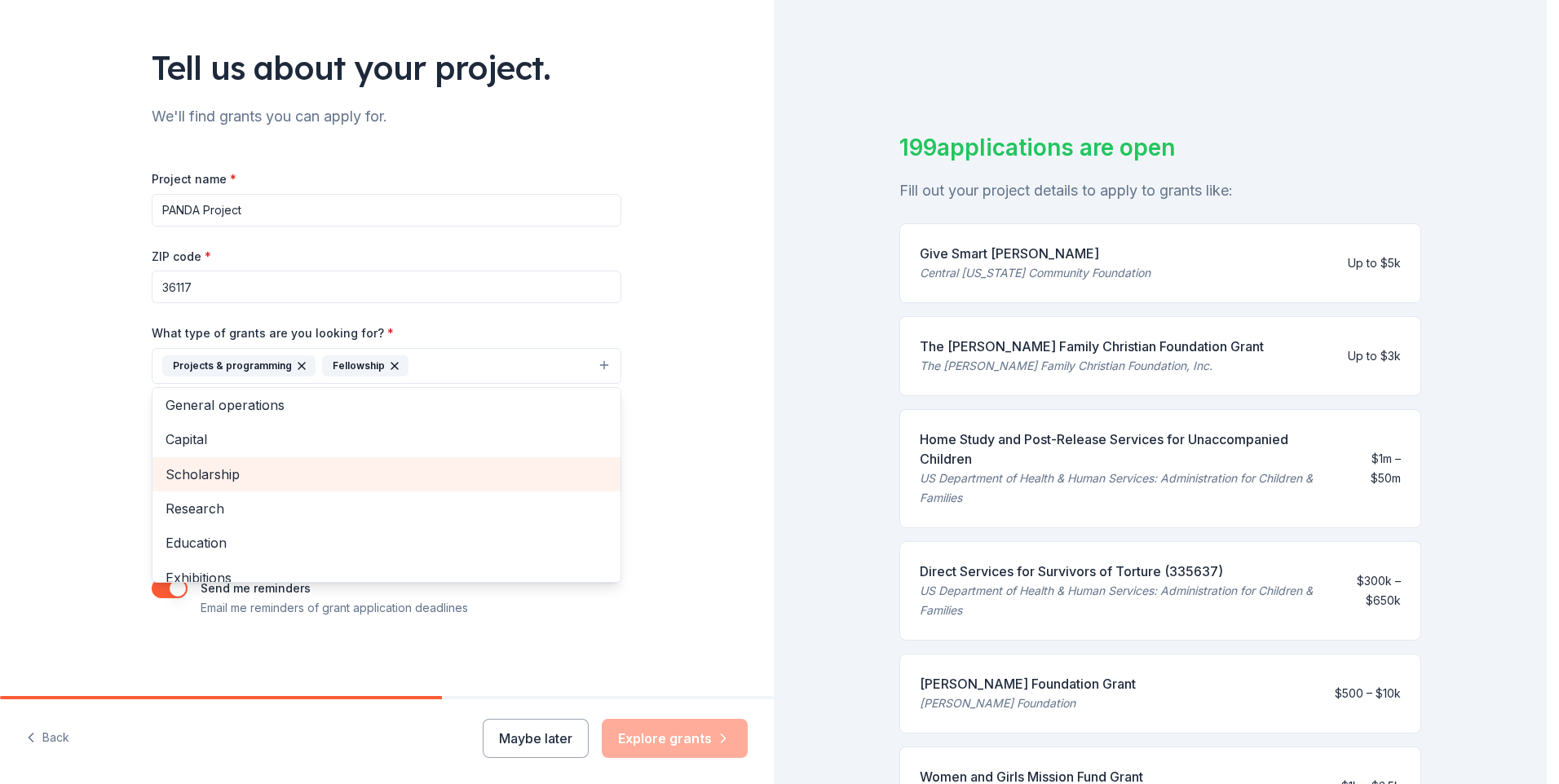
scroll to position [0, 0]
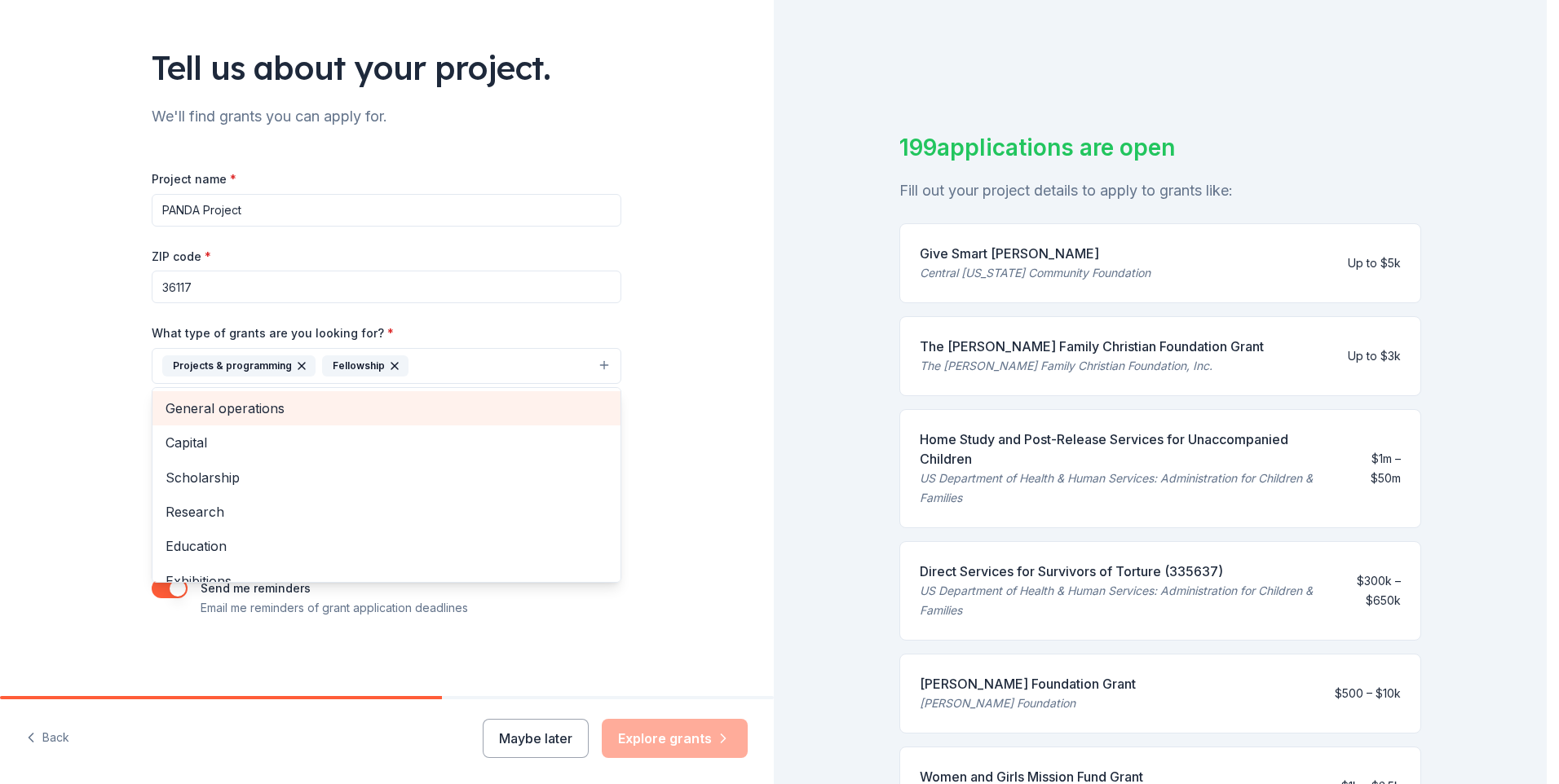
click at [230, 415] on span "General operations" at bounding box center [386, 407] width 442 height 21
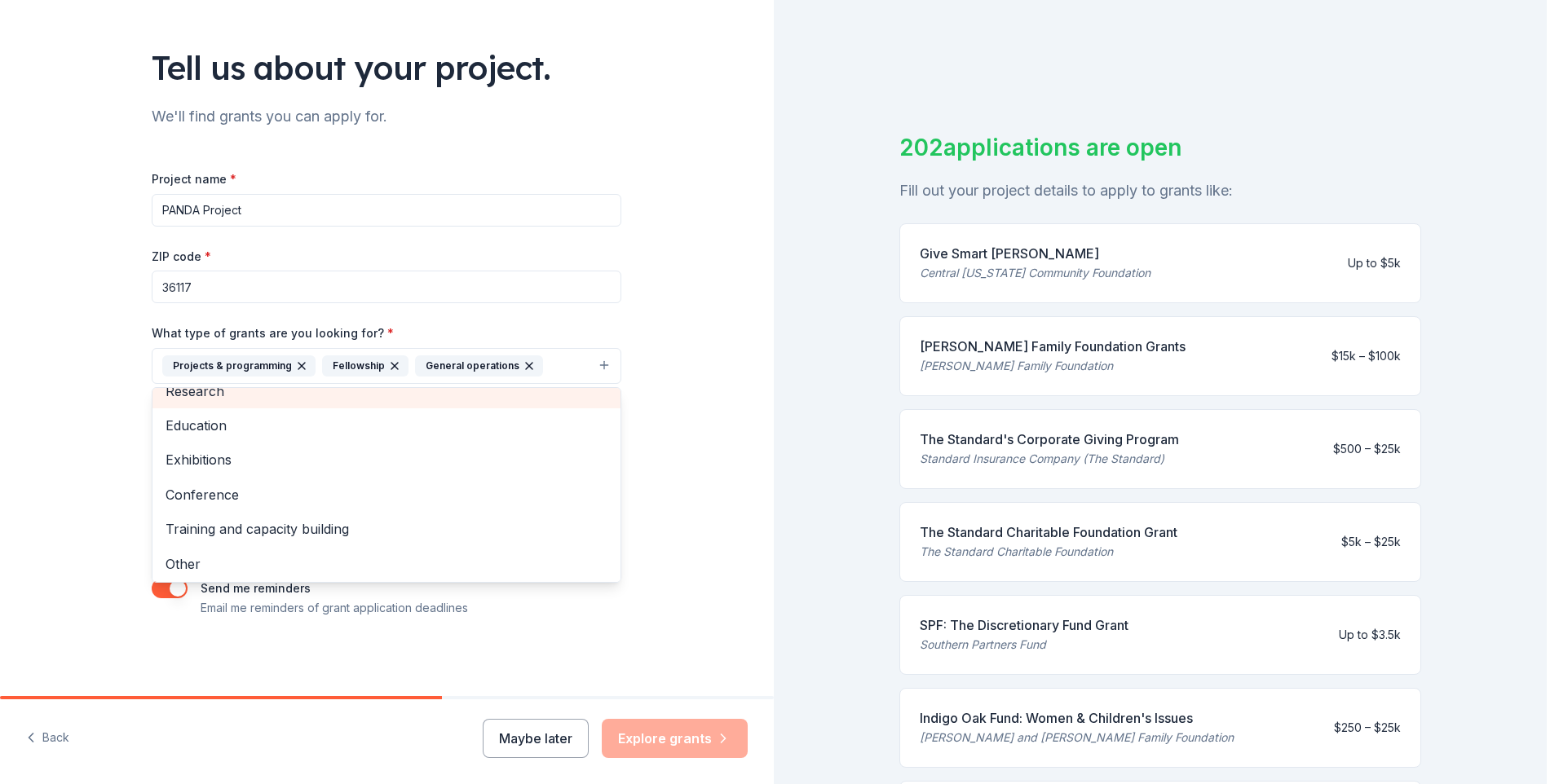
scroll to position [89, 0]
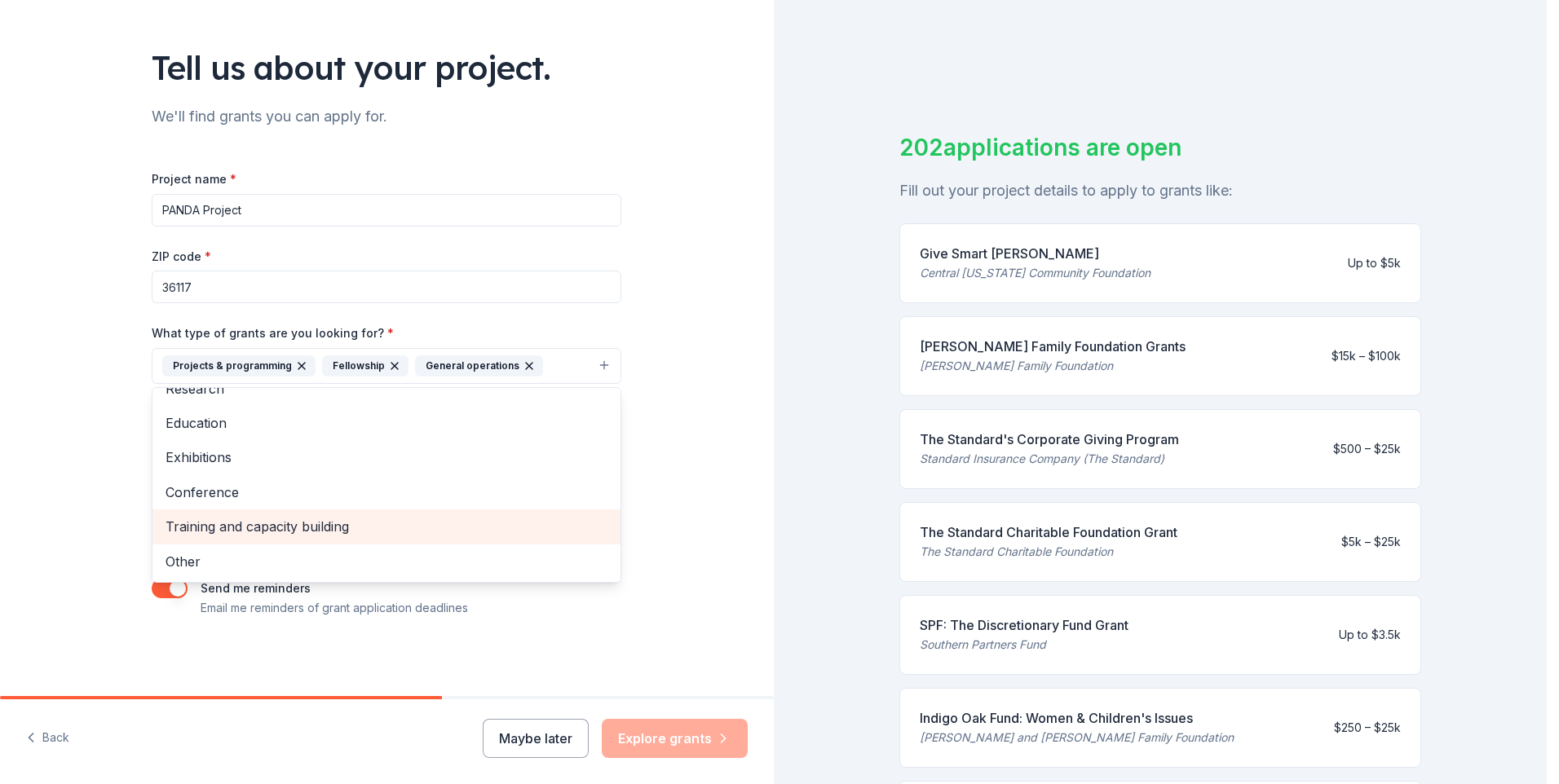
click at [321, 527] on span "Training and capacity building" at bounding box center [386, 526] width 442 height 21
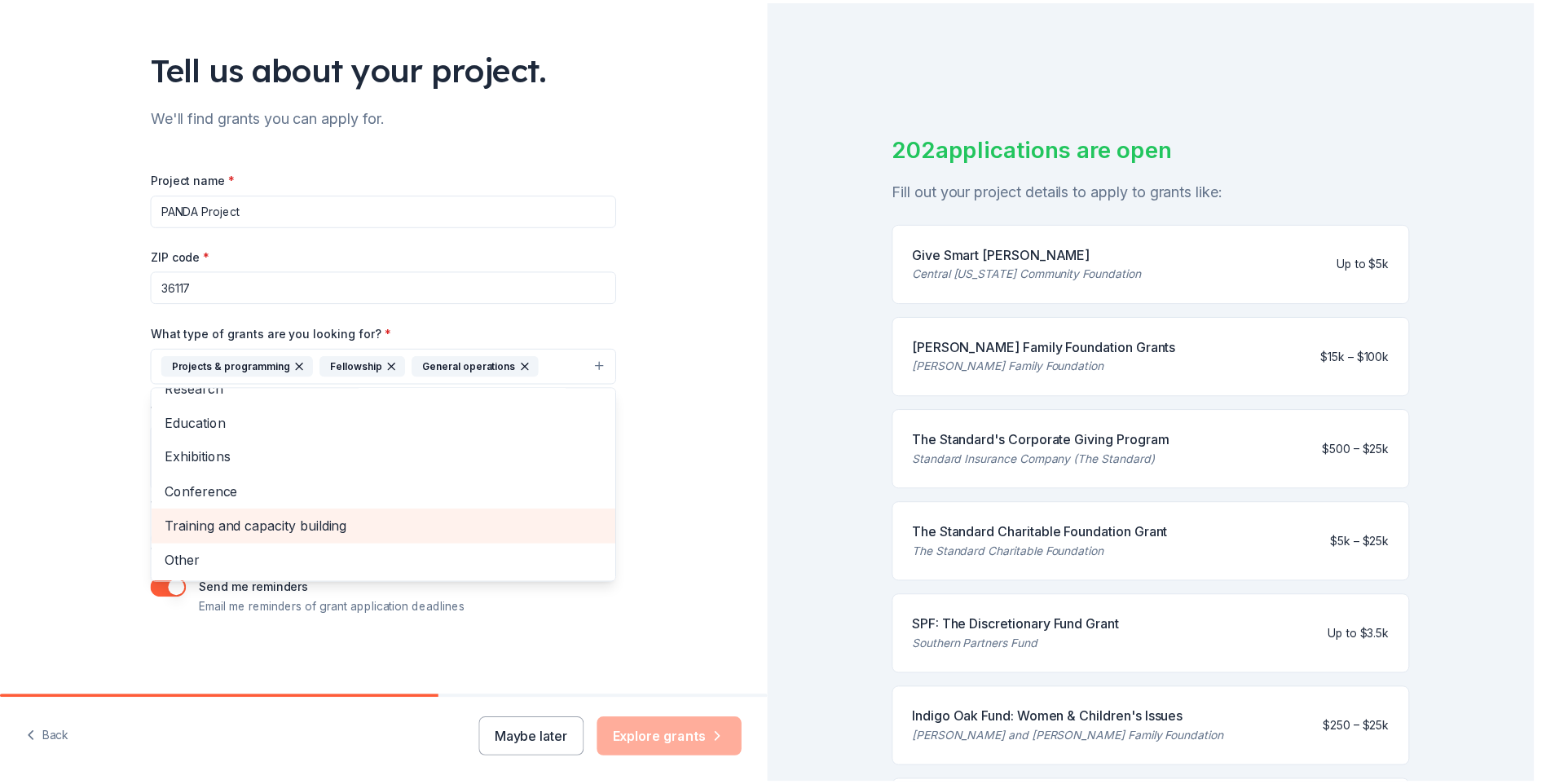
scroll to position [54, 0]
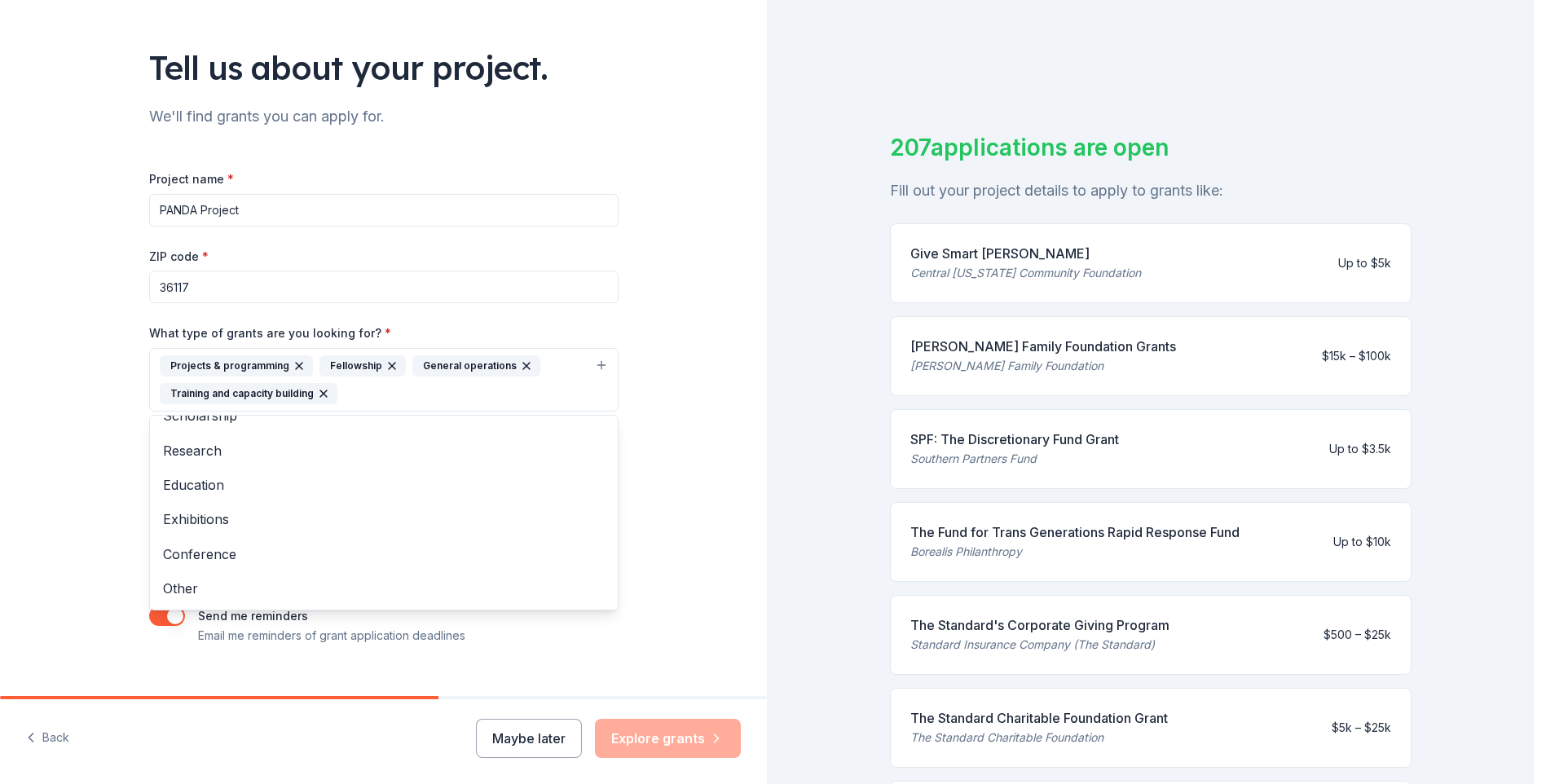
click at [293, 363] on icon "button" at bounding box center [299, 366] width 13 height 13
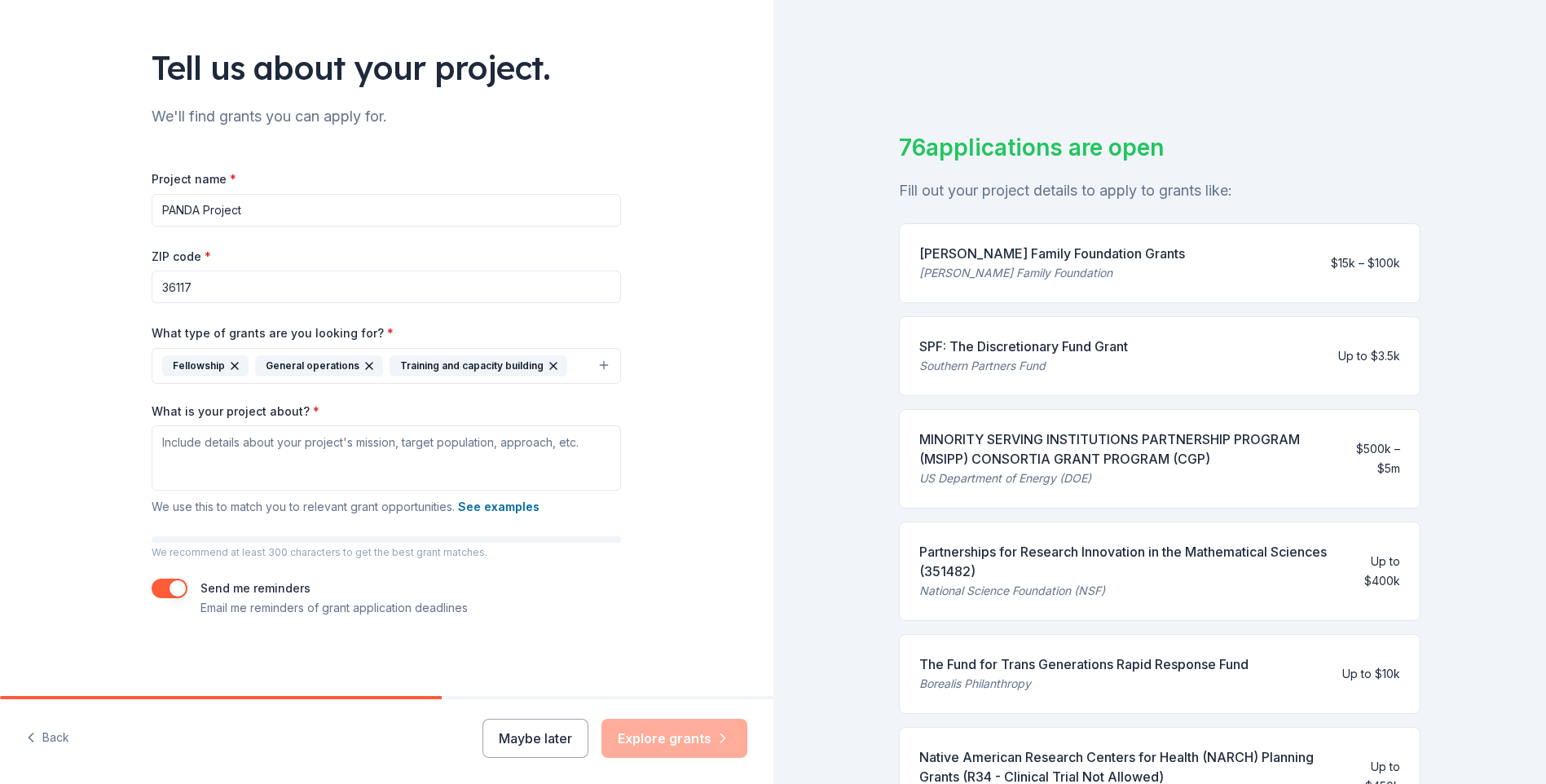
click at [229, 364] on icon "button" at bounding box center [235, 366] width 13 height 13
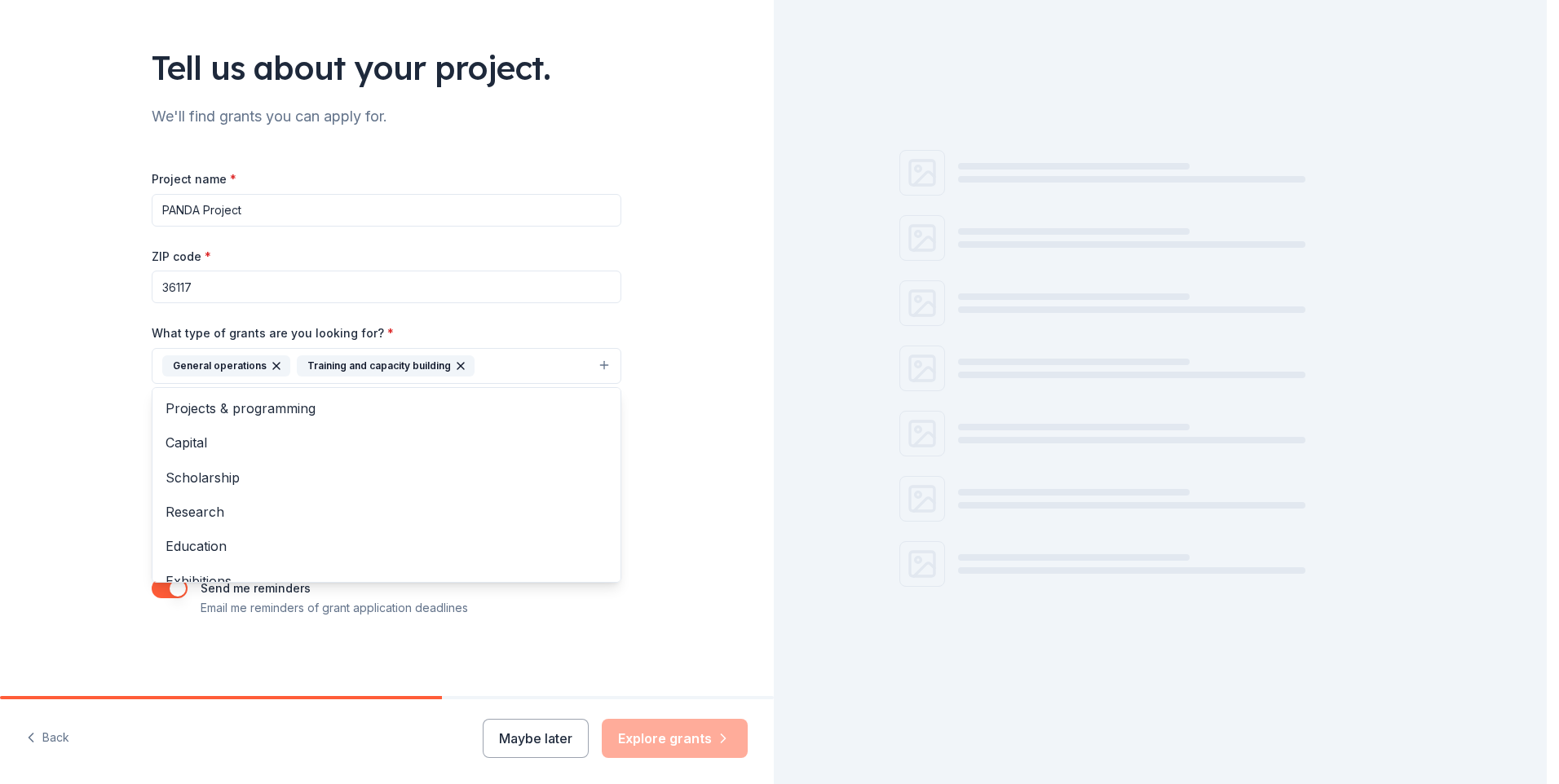
click at [270, 365] on icon "button" at bounding box center [277, 366] width 13 height 13
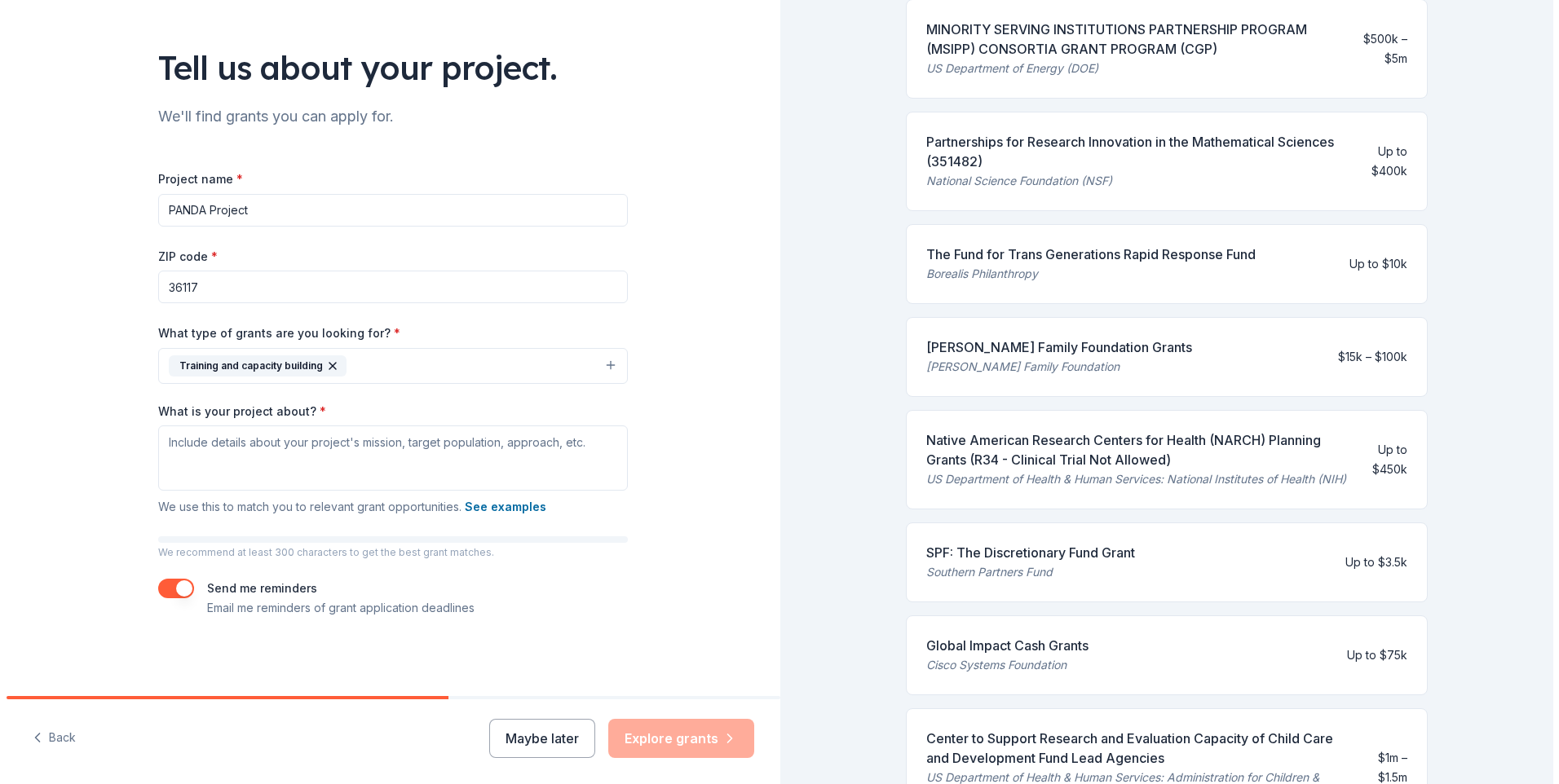
scroll to position [245, 0]
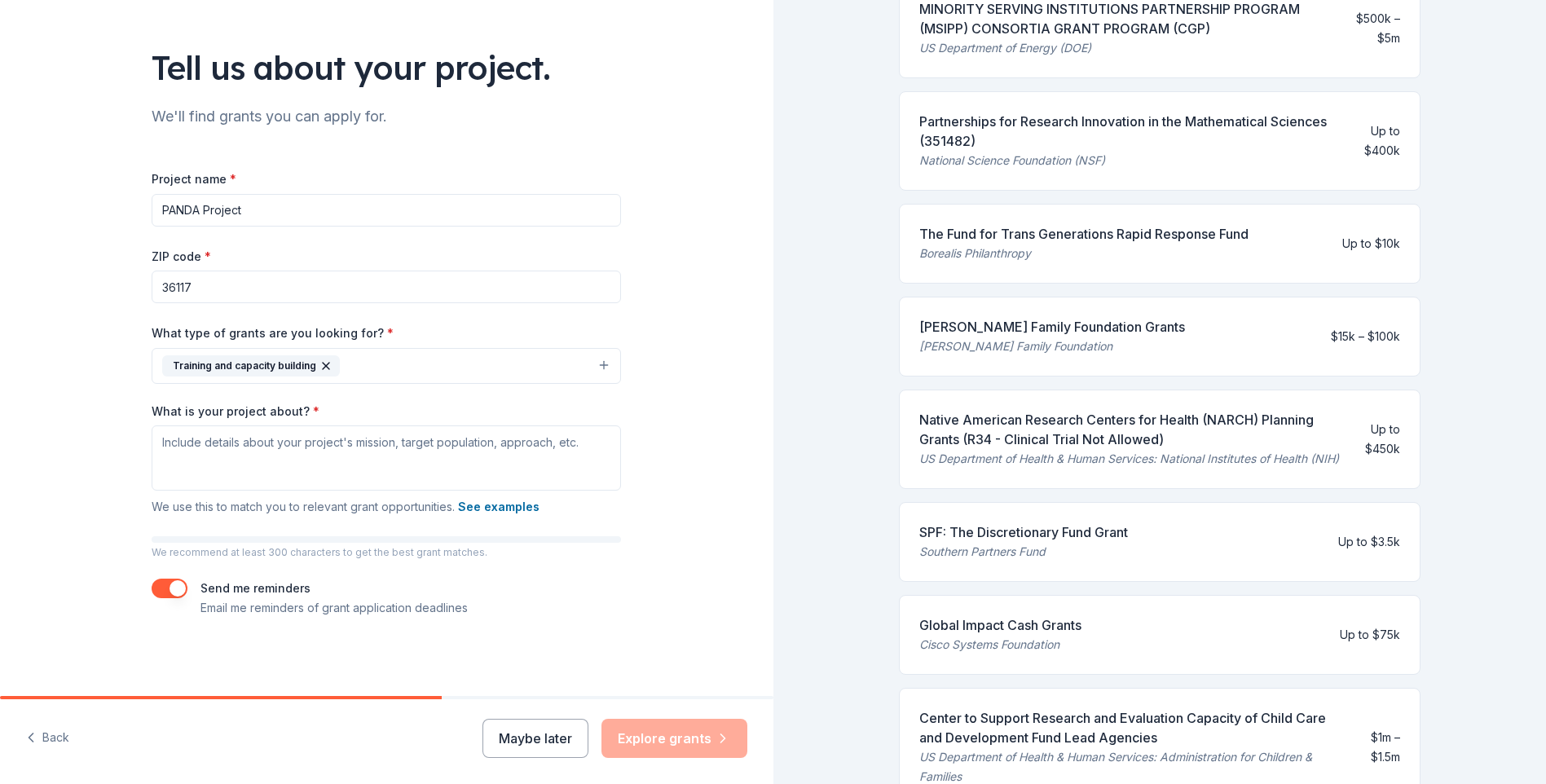
click at [1080, 337] on div "[PERSON_NAME] Family Foundation" at bounding box center [1053, 347] width 266 height 20
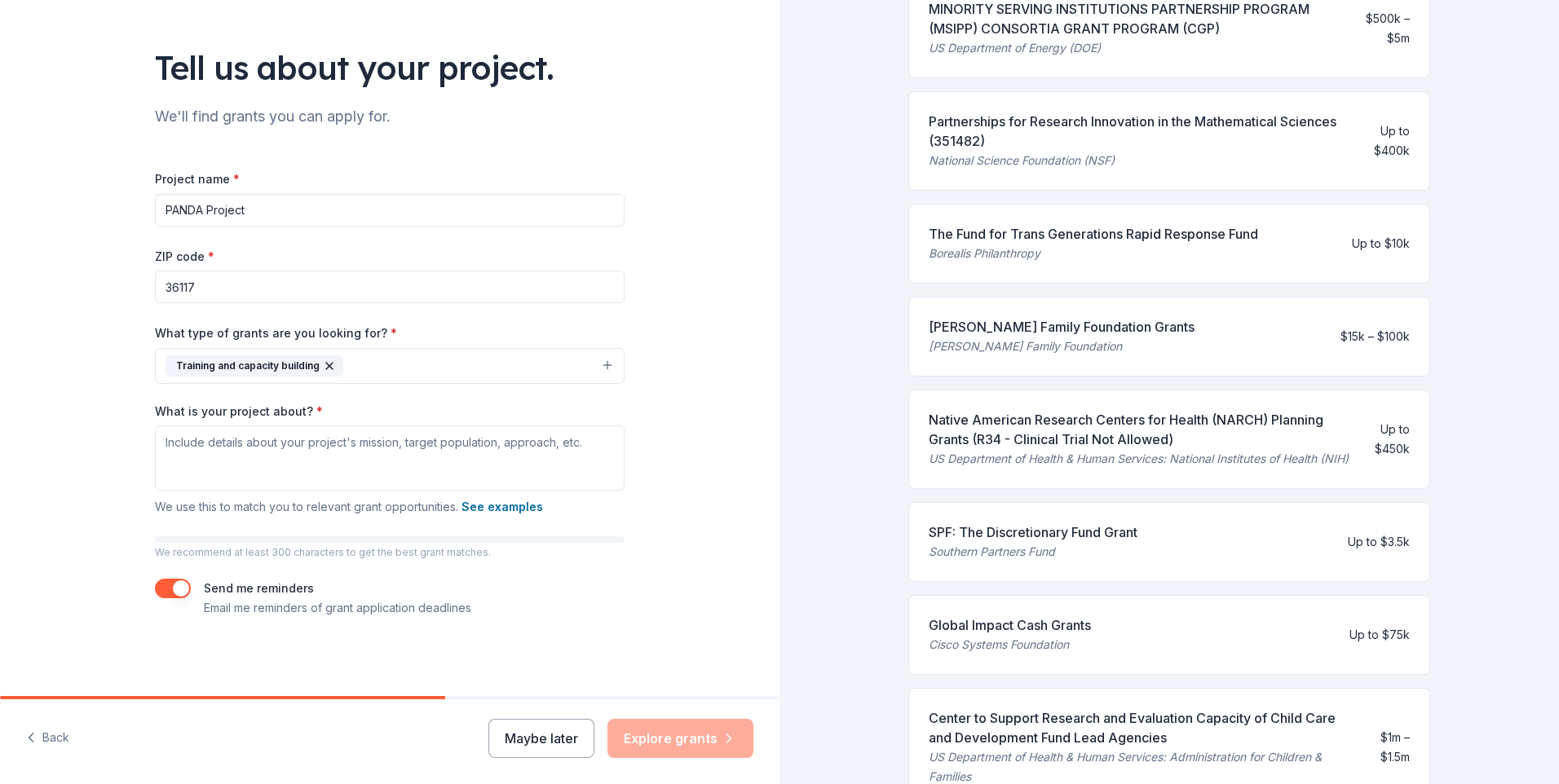
click at [315, 356] on div "Training and capacity building" at bounding box center [254, 365] width 178 height 21
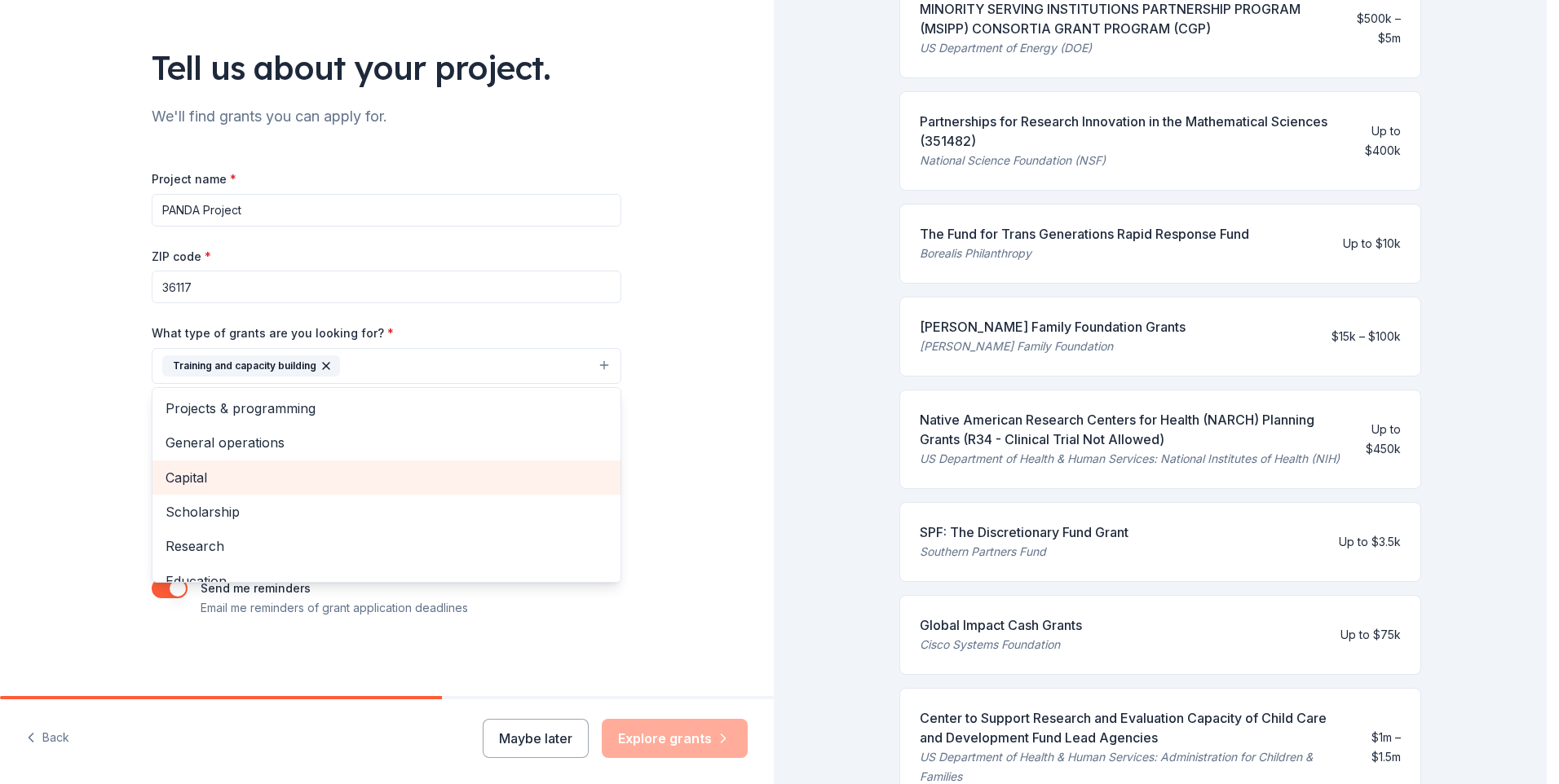
scroll to position [158, 0]
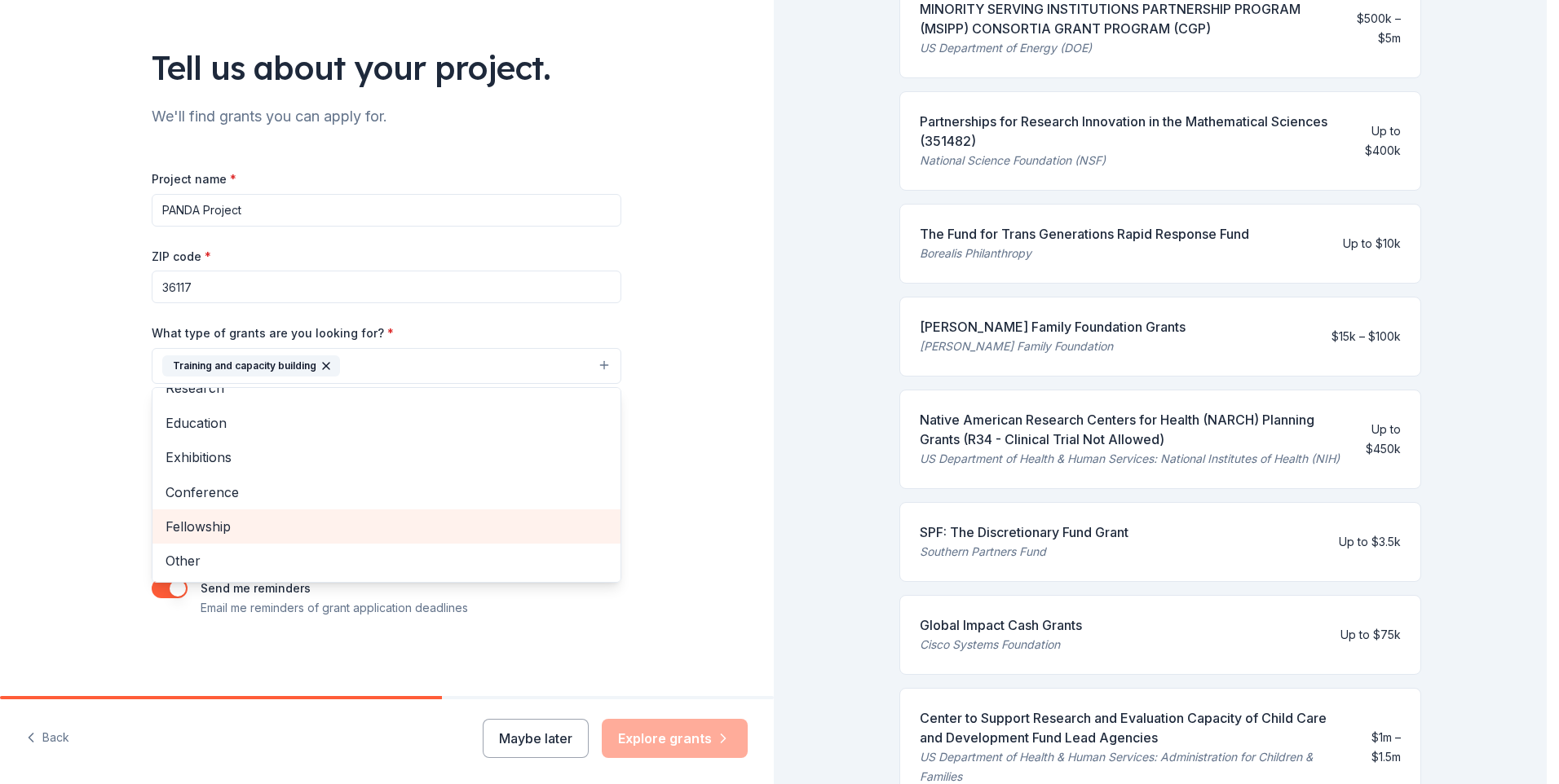
click at [236, 529] on span "Fellowship" at bounding box center [386, 526] width 442 height 21
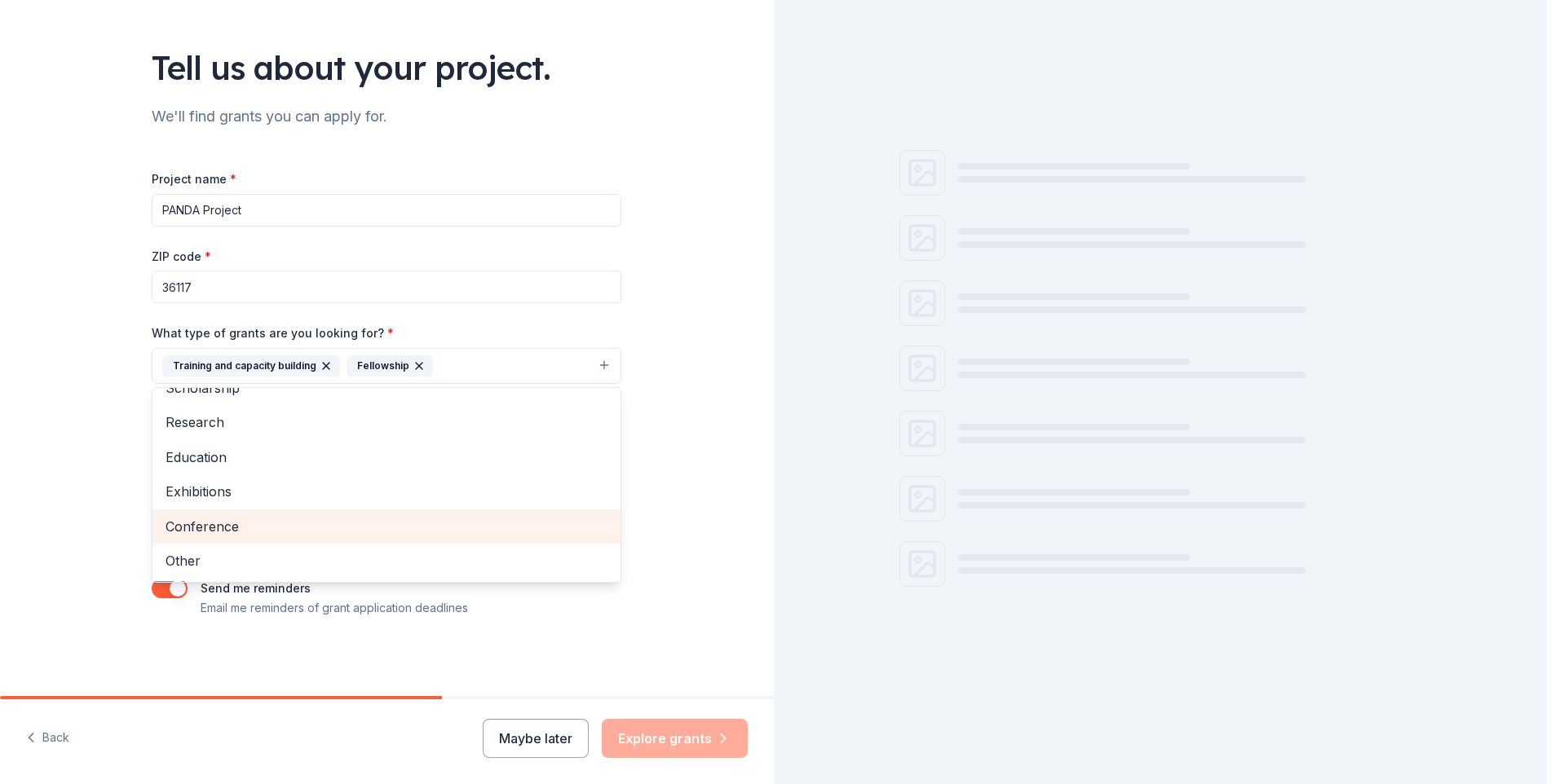
scroll to position [124, 0]
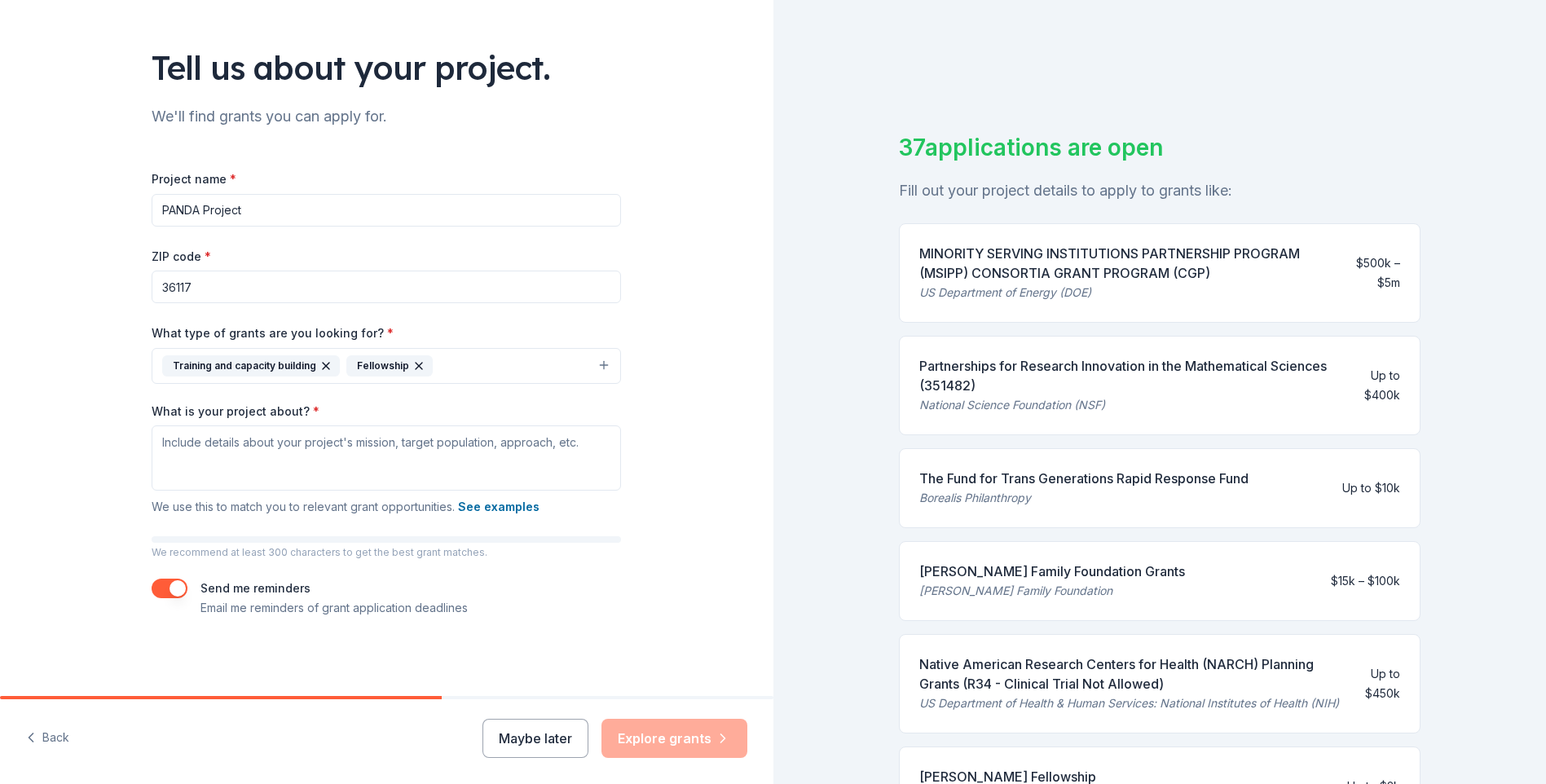
drag, startPoint x: 404, startPoint y: 361, endPoint x: 370, endPoint y: 360, distance: 34.0
click at [412, 361] on icon "button" at bounding box center [418, 366] width 13 height 13
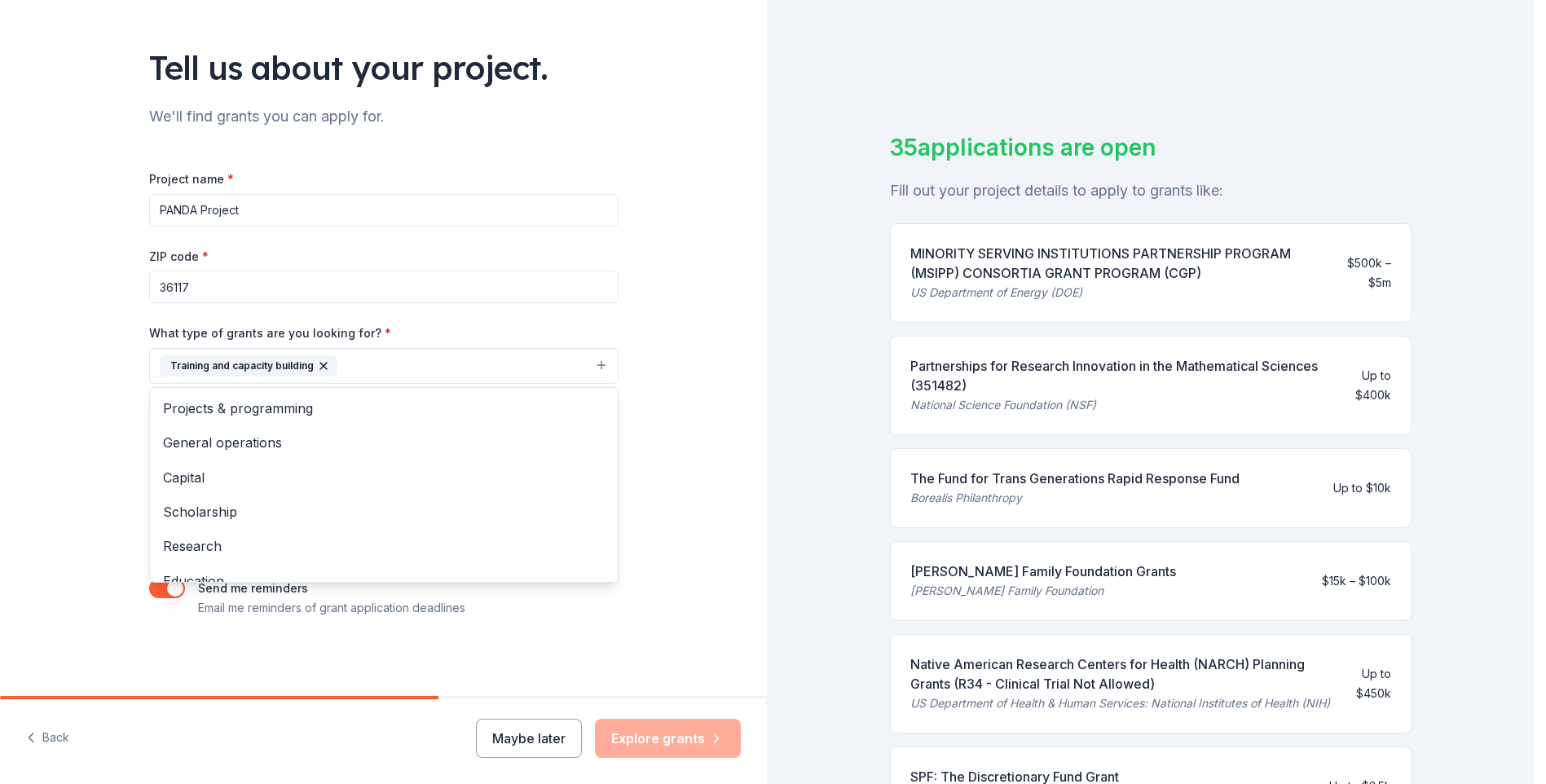
click at [322, 369] on icon "button" at bounding box center [323, 366] width 13 height 13
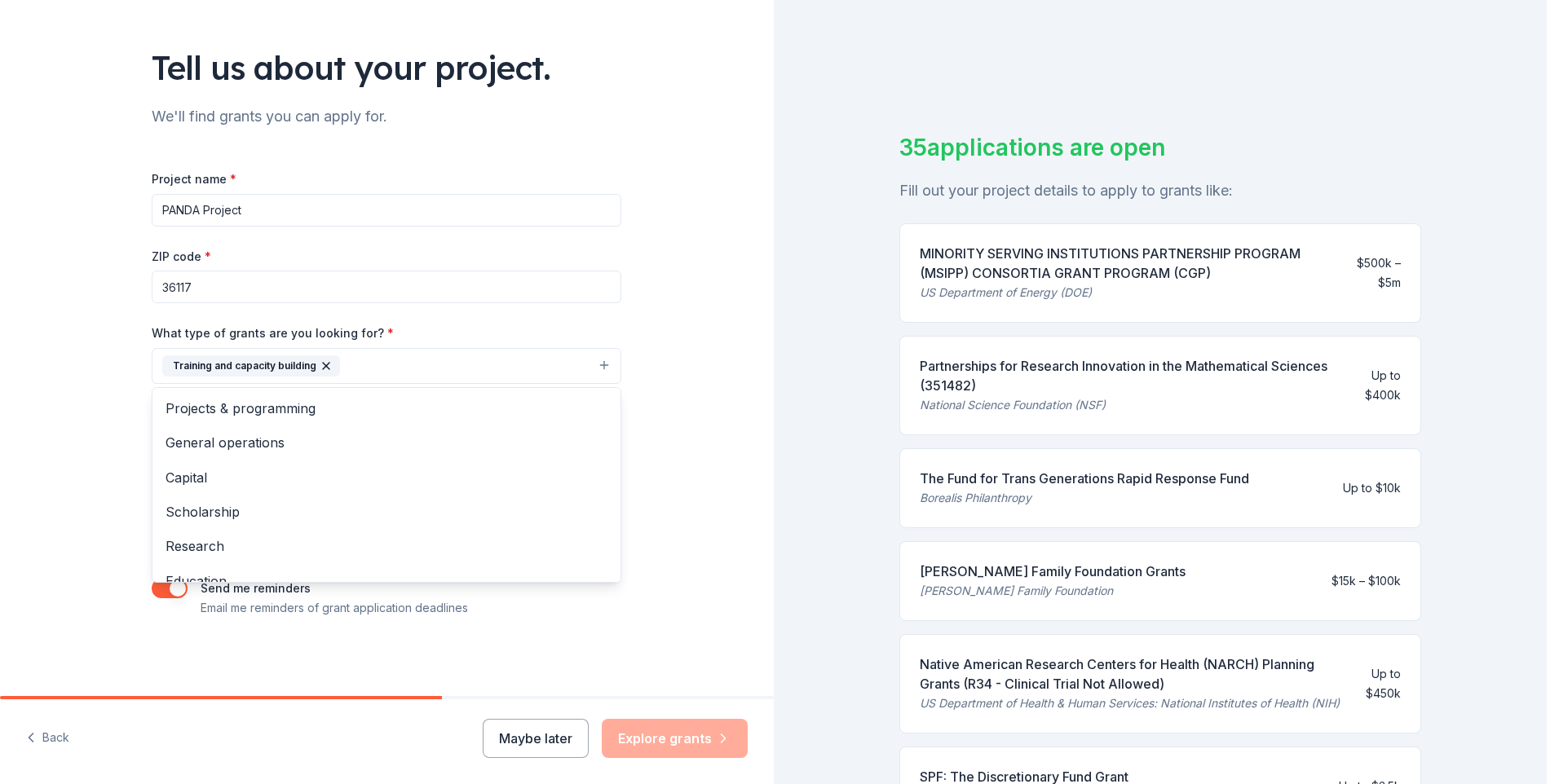
scroll to position [83, 0]
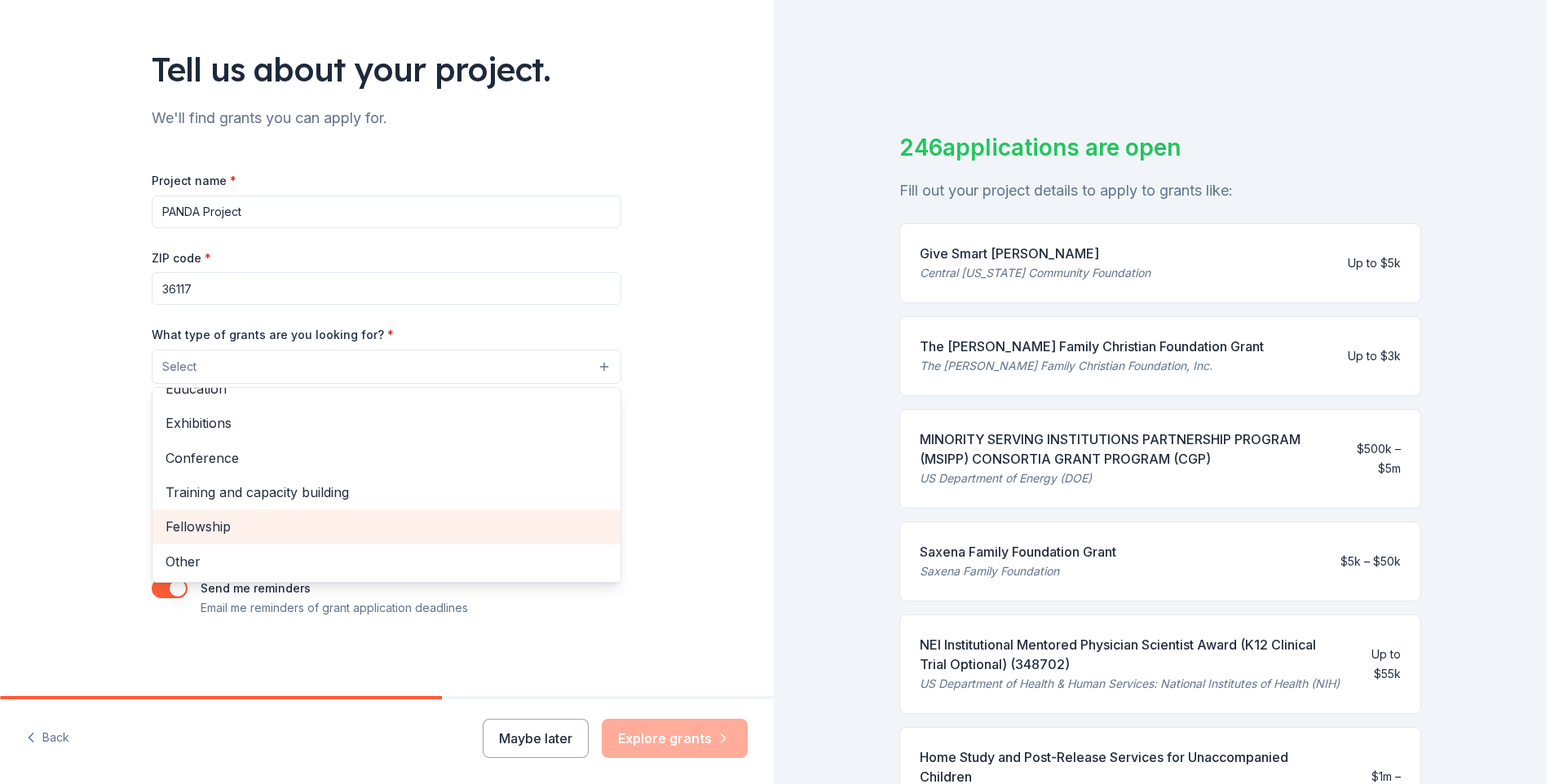
drag, startPoint x: 254, startPoint y: 532, endPoint x: 262, endPoint y: 527, distance: 9.4
click at [259, 529] on span "Fellowship" at bounding box center [386, 526] width 442 height 21
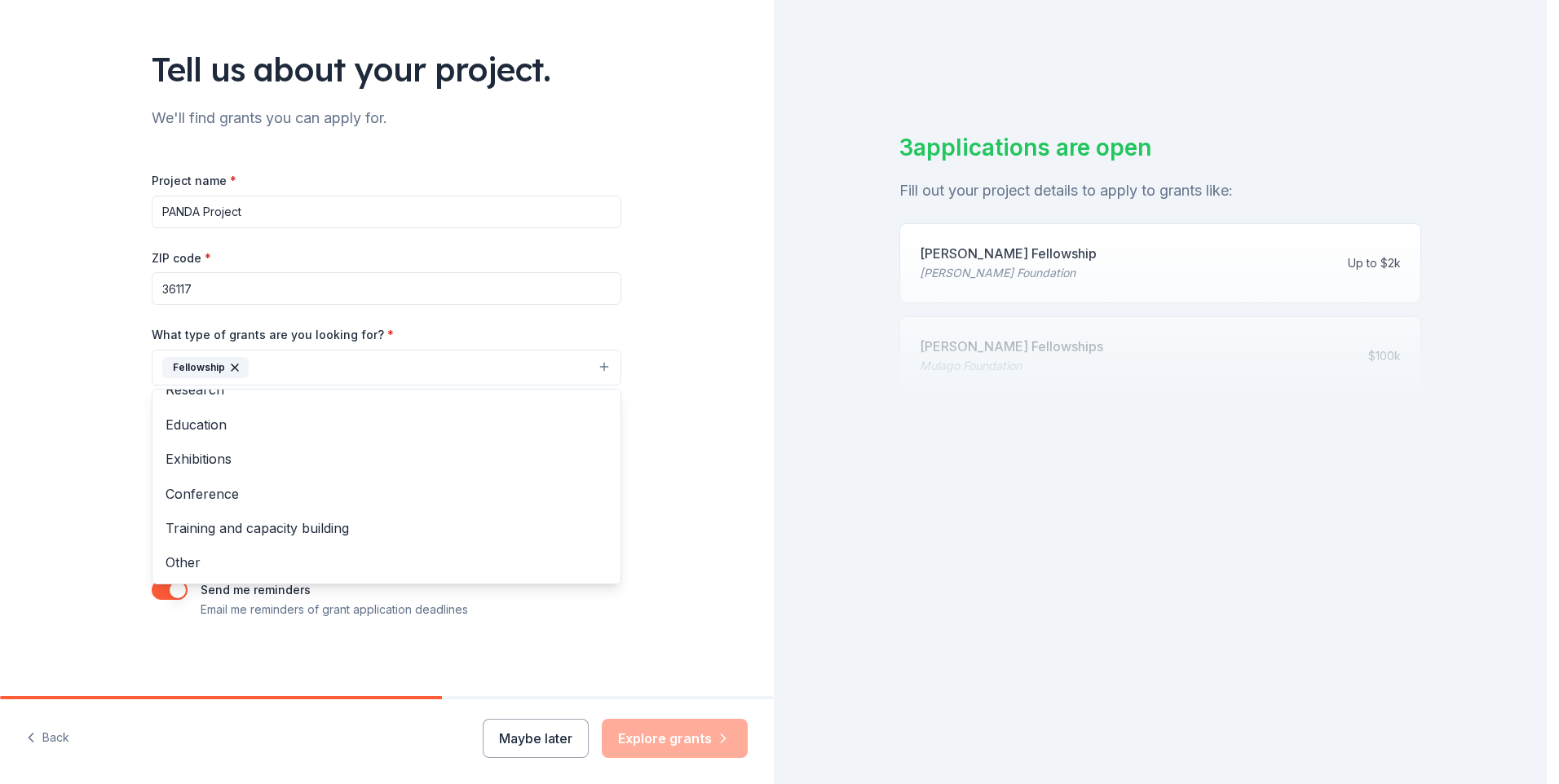
click at [229, 363] on icon "button" at bounding box center [235, 368] width 13 height 13
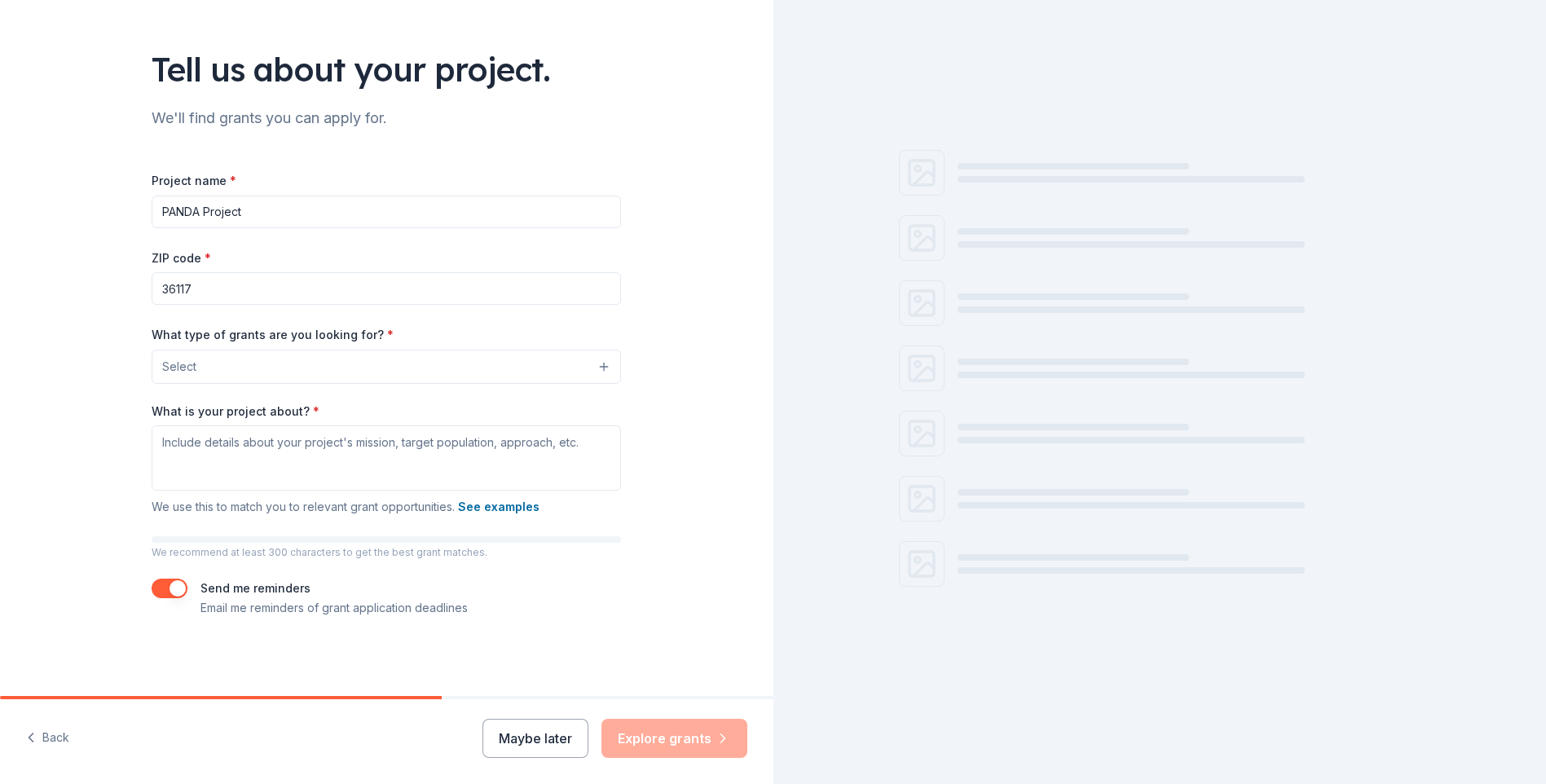
click at [268, 370] on button "Select" at bounding box center [387, 367] width 470 height 34
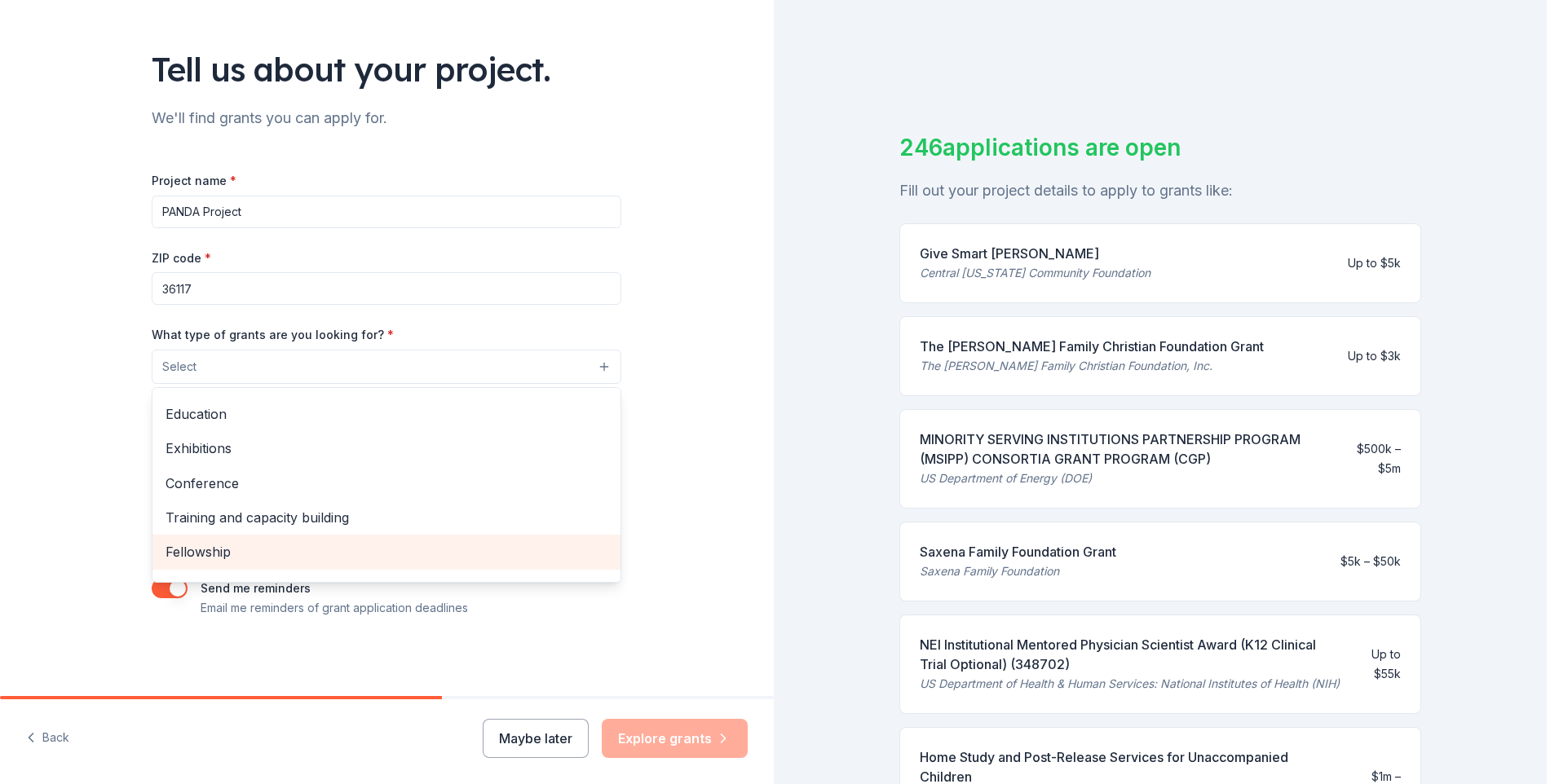
scroll to position [192, 0]
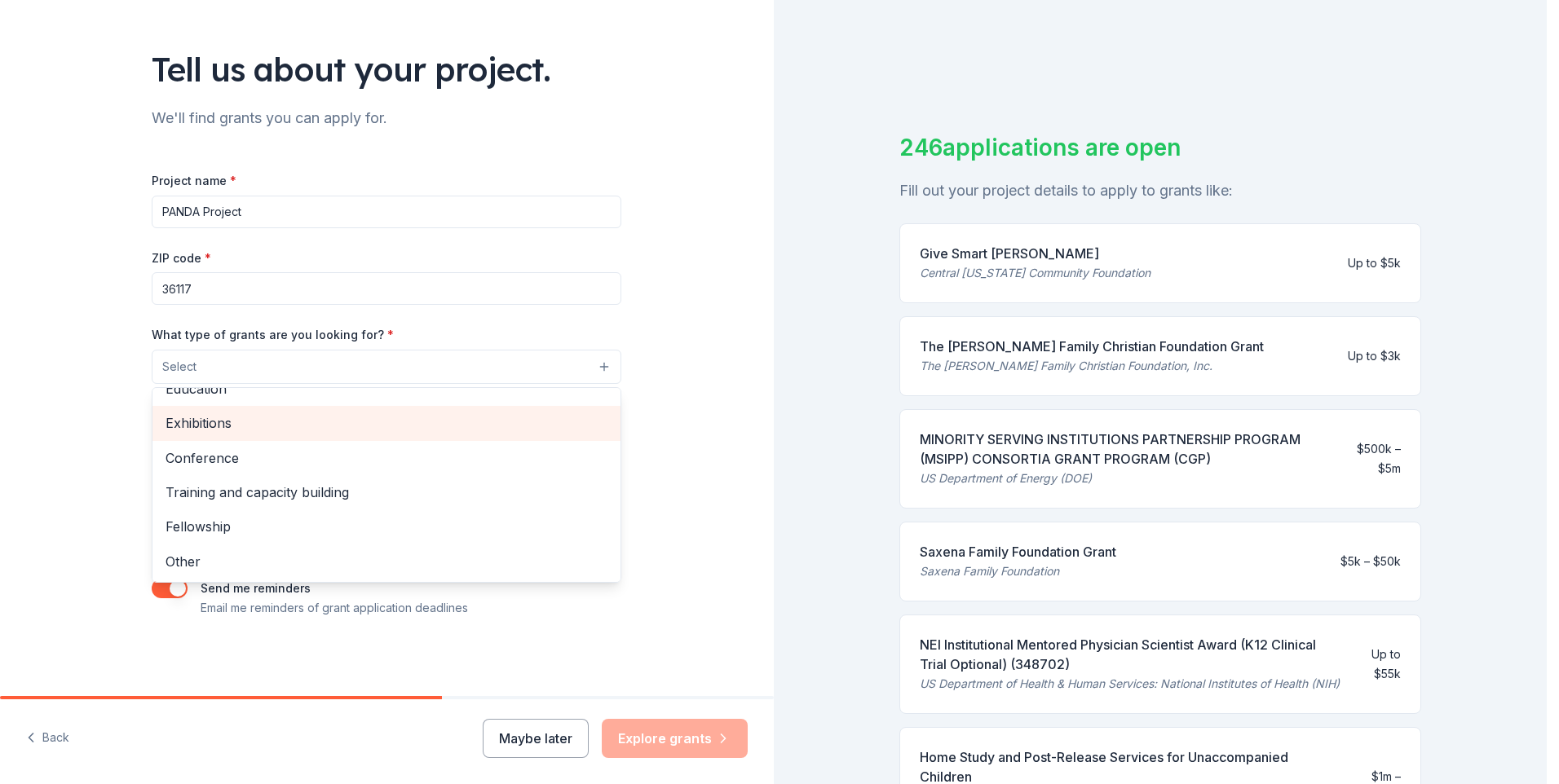
click at [254, 416] on span "Exhibitions" at bounding box center [386, 422] width 442 height 21
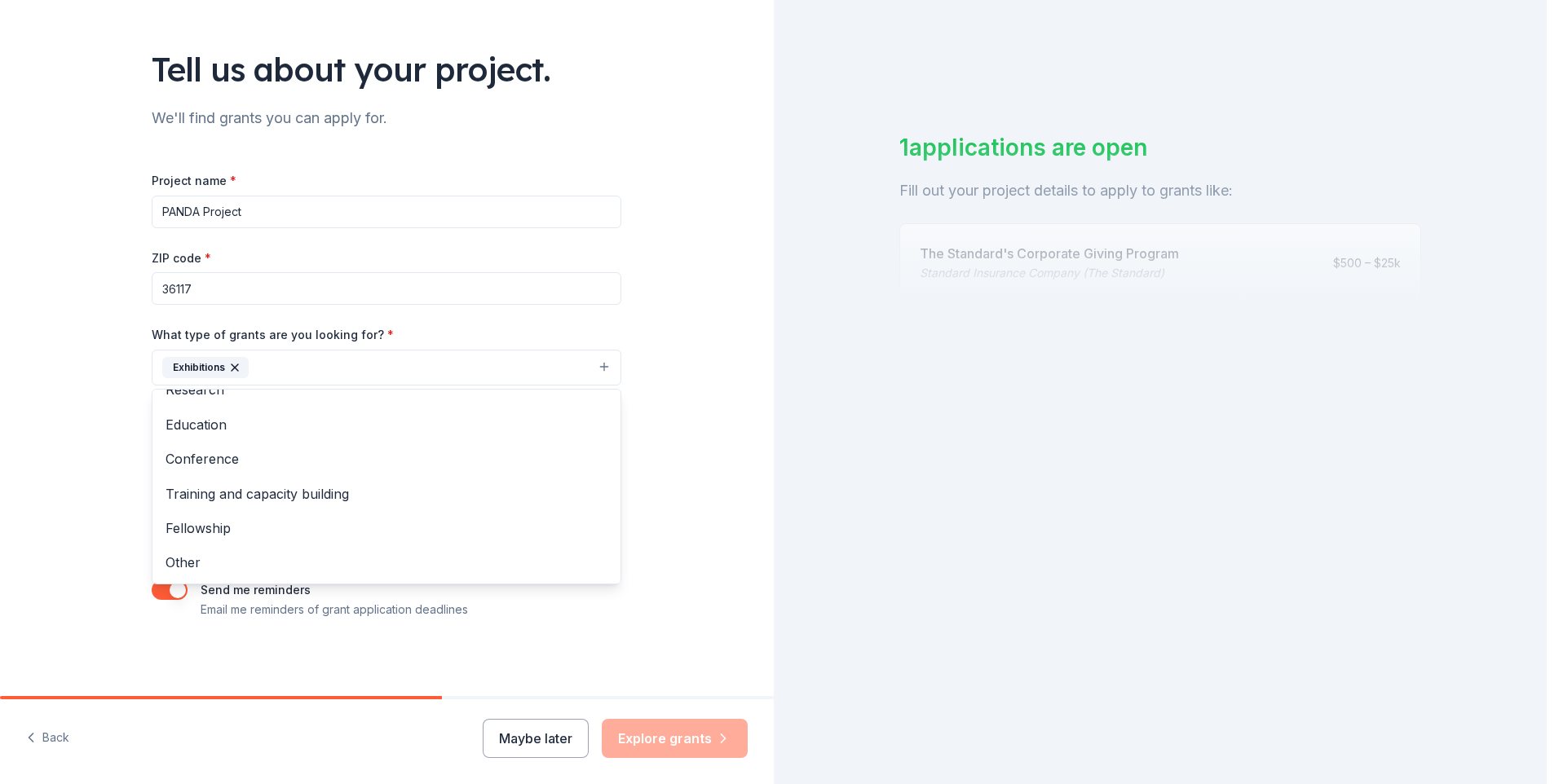
click at [233, 362] on icon "button" at bounding box center [235, 368] width 13 height 13
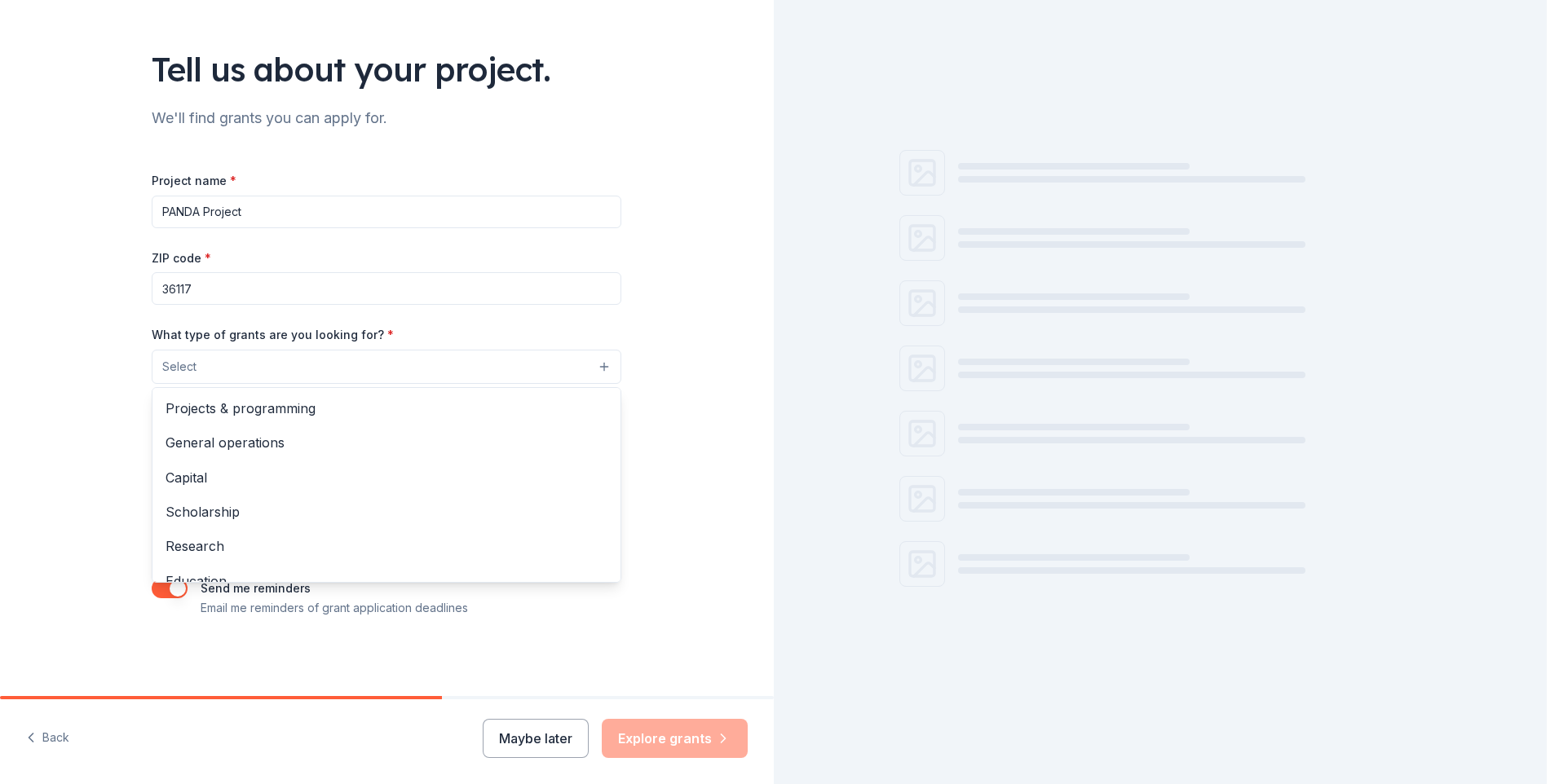
click at [246, 365] on button "Select" at bounding box center [387, 367] width 470 height 34
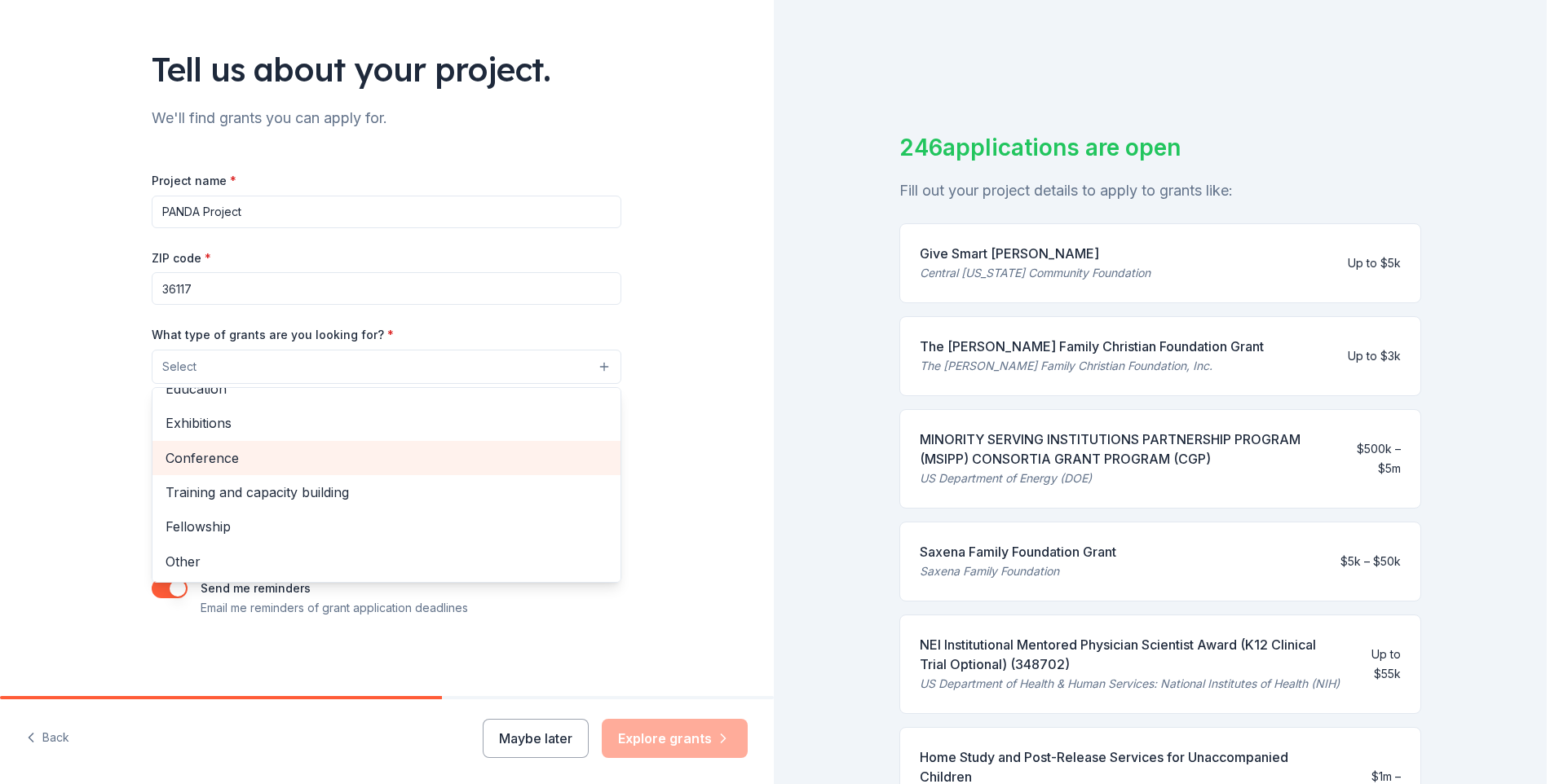
scroll to position [111, 0]
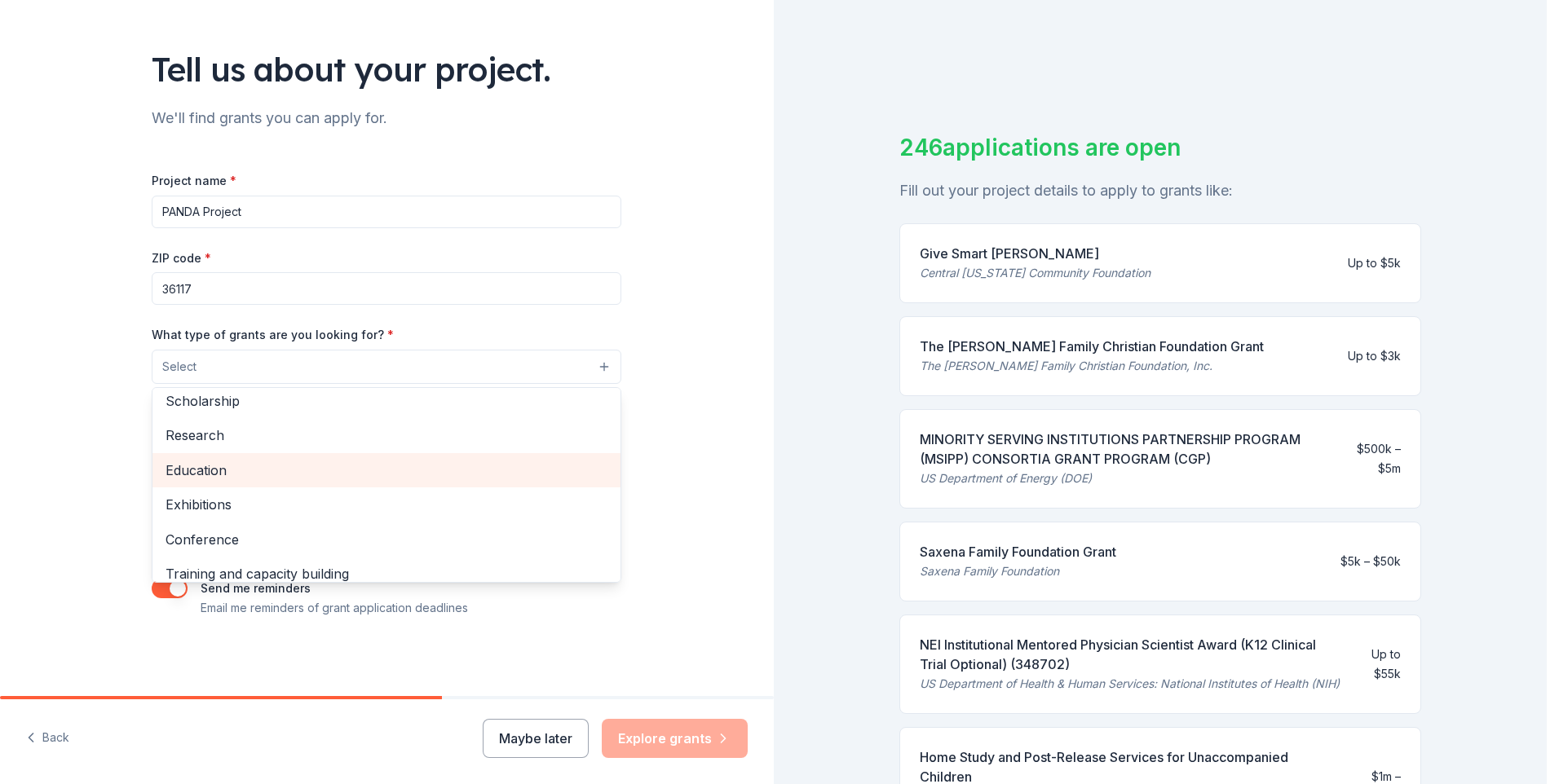
click at [220, 476] on span "Education" at bounding box center [386, 470] width 442 height 21
